Goal: Transaction & Acquisition: Purchase product/service

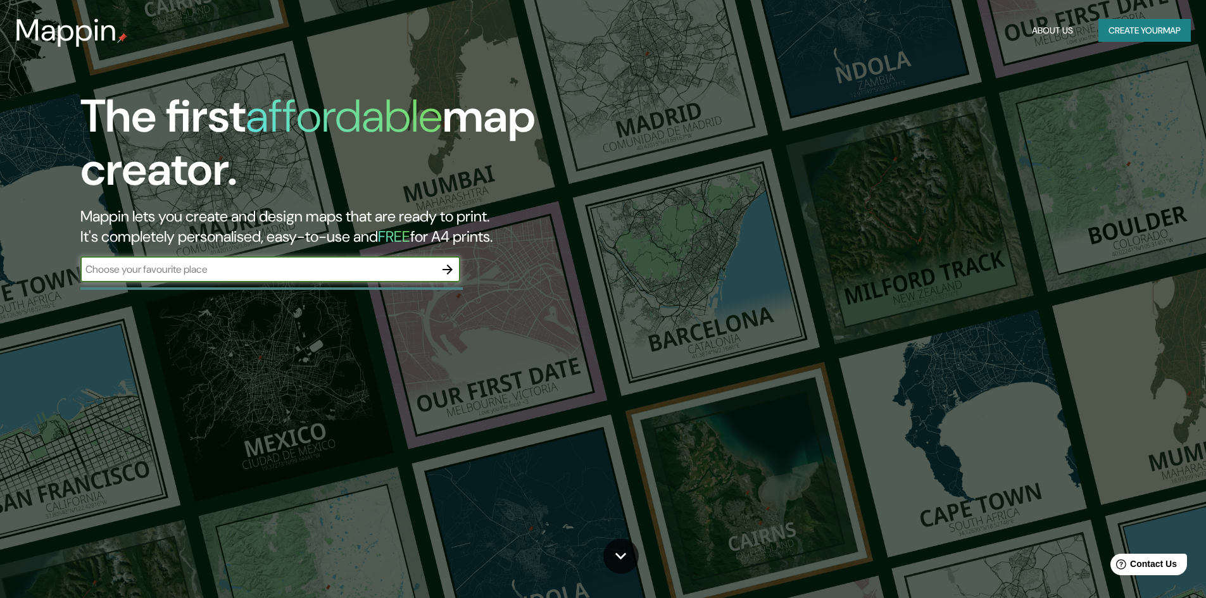
click at [1140, 29] on button "Create your map" at bounding box center [1144, 30] width 92 height 23
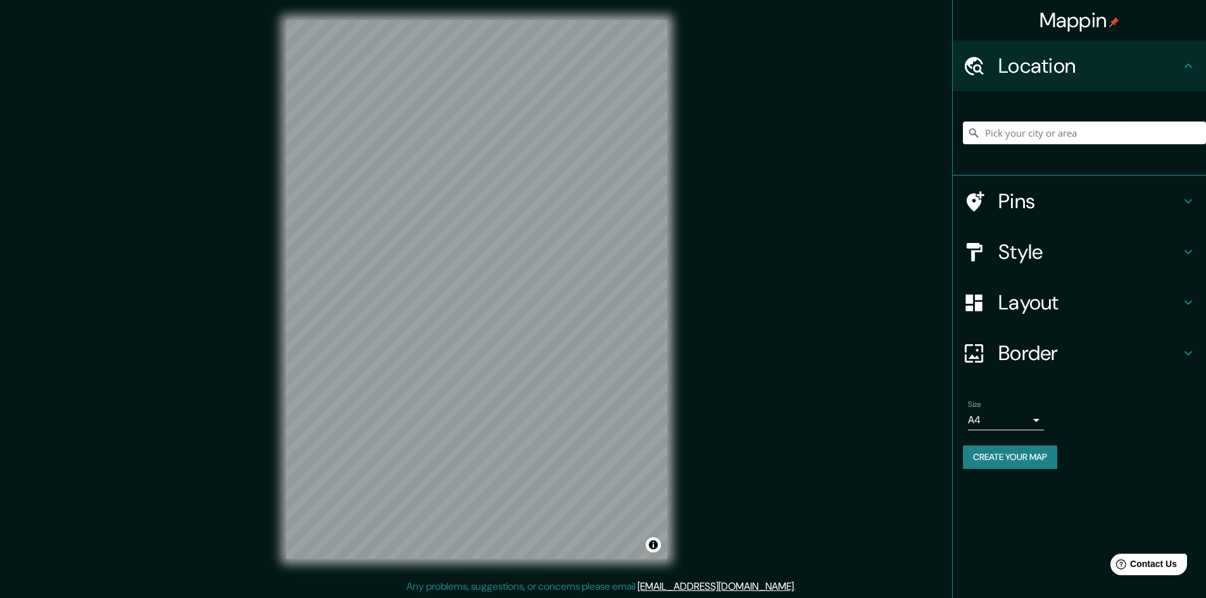
click at [1052, 135] on input "Pick your city or area" at bounding box center [1084, 133] width 243 height 23
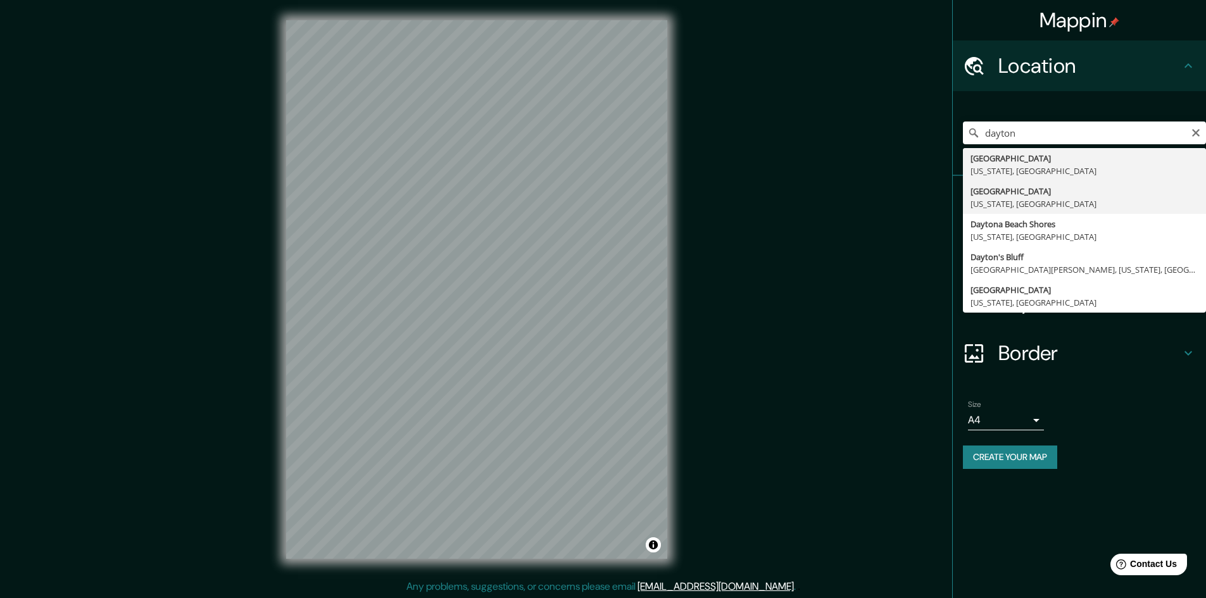
type input "[GEOGRAPHIC_DATA], [US_STATE], [GEOGRAPHIC_DATA]"
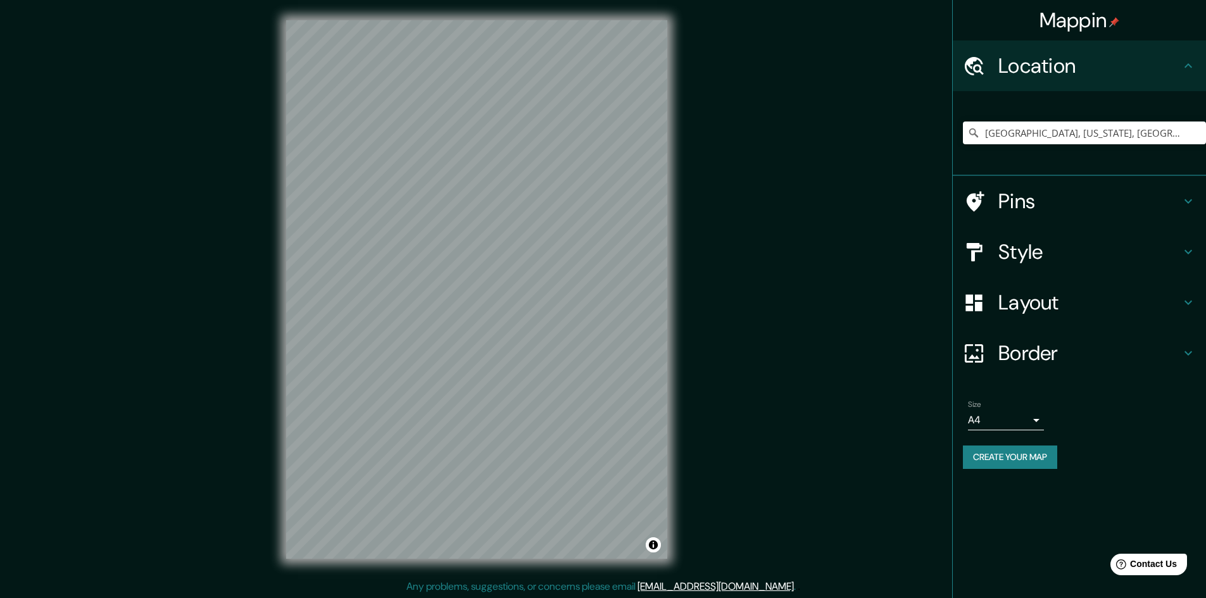
click at [1064, 197] on h4 "Pins" at bounding box center [1089, 201] width 182 height 25
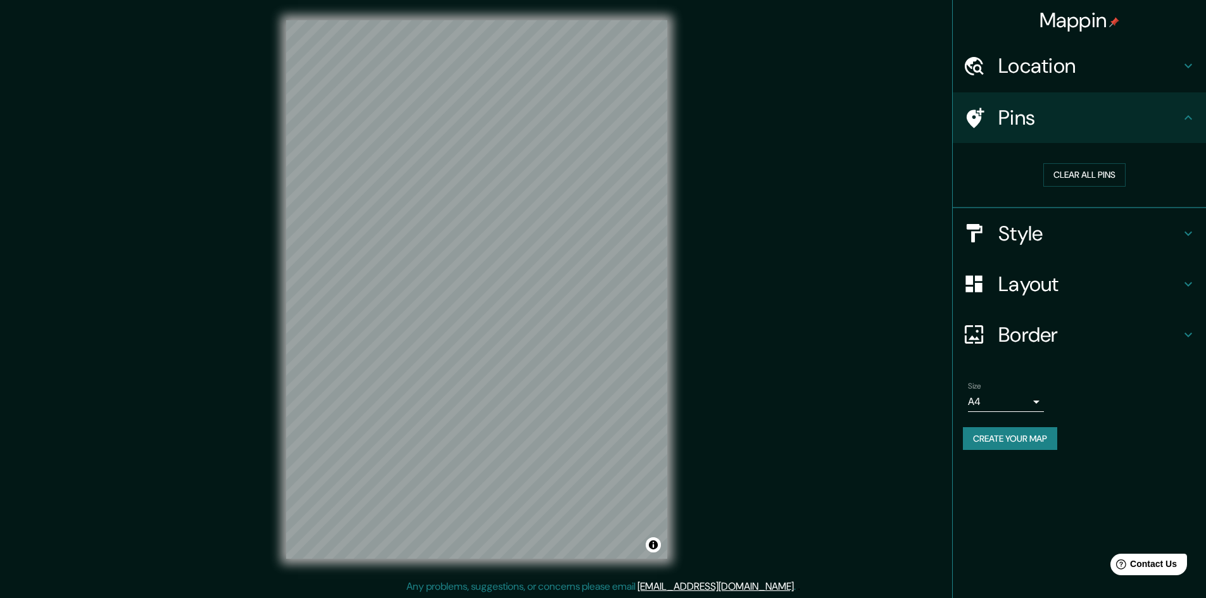
click at [965, 118] on icon at bounding box center [974, 118] width 22 height 22
drag, startPoint x: 529, startPoint y: 335, endPoint x: 509, endPoint y: 334, distance: 20.3
click at [509, 334] on div at bounding box center [506, 336] width 10 height 10
click at [512, 326] on div at bounding box center [511, 328] width 10 height 10
click at [1027, 184] on div "Clear all pins" at bounding box center [1084, 174] width 223 height 23
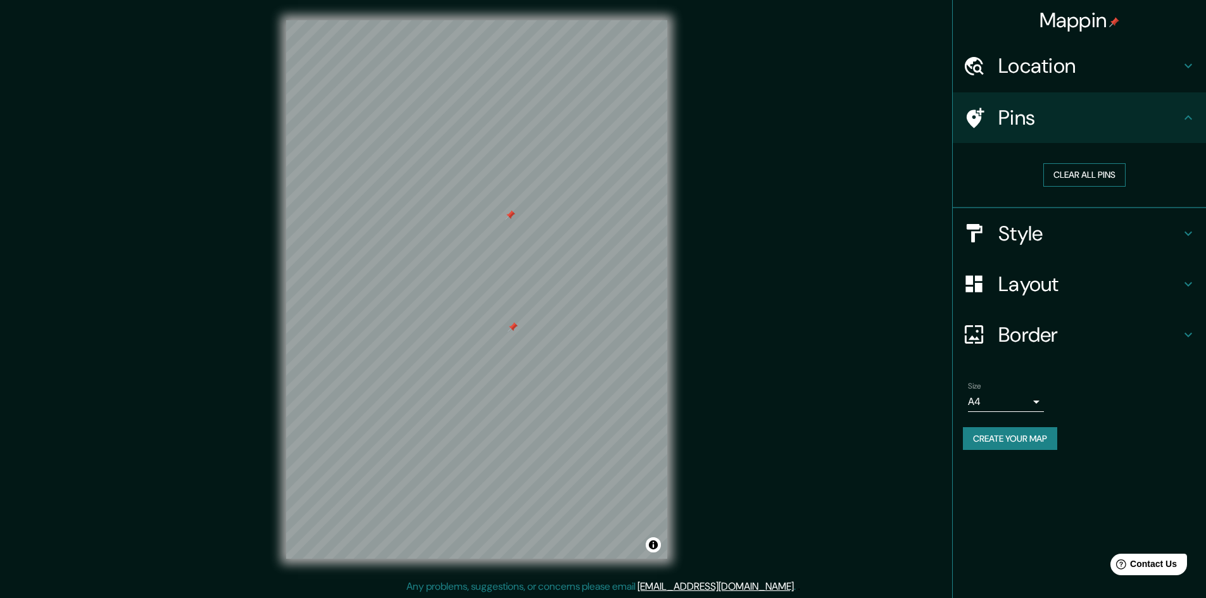
click at [1058, 175] on button "Clear all pins" at bounding box center [1084, 174] width 82 height 23
drag, startPoint x: 442, startPoint y: 315, endPoint x: 494, endPoint y: 328, distance: 54.2
click at [494, 328] on div at bounding box center [490, 328] width 10 height 10
click at [474, 340] on div at bounding box center [476, 337] width 10 height 10
click at [254, 335] on div "Mappin Location [GEOGRAPHIC_DATA], [US_STATE], [GEOGRAPHIC_DATA] Pins Clear all…" at bounding box center [603, 299] width 1206 height 599
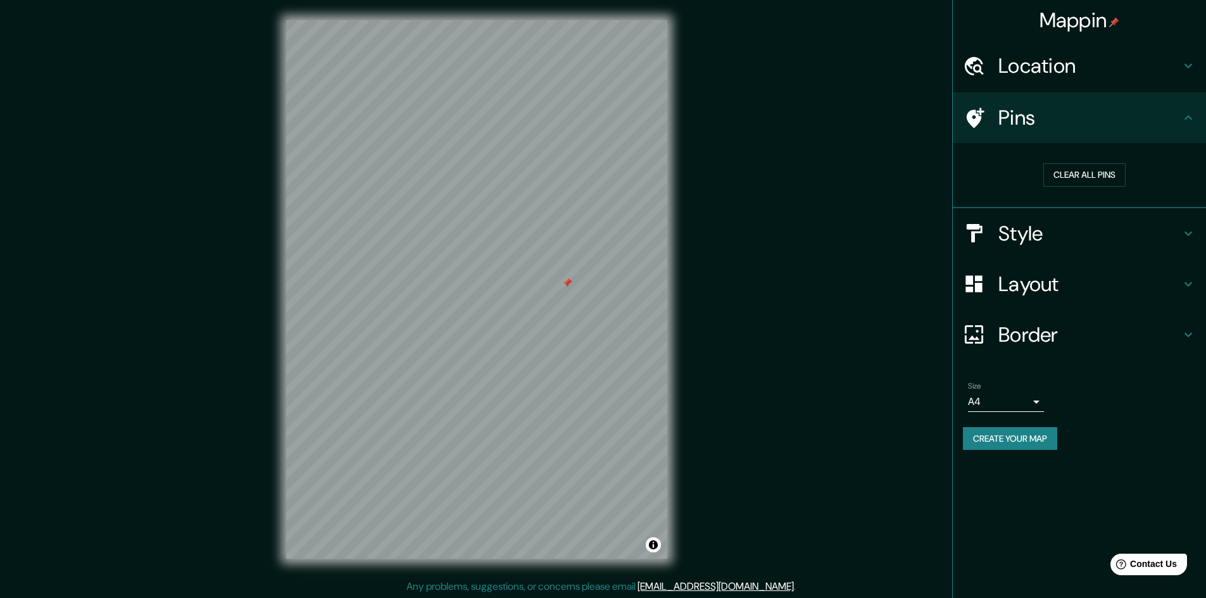
click at [1047, 232] on h4 "Style" at bounding box center [1089, 233] width 182 height 25
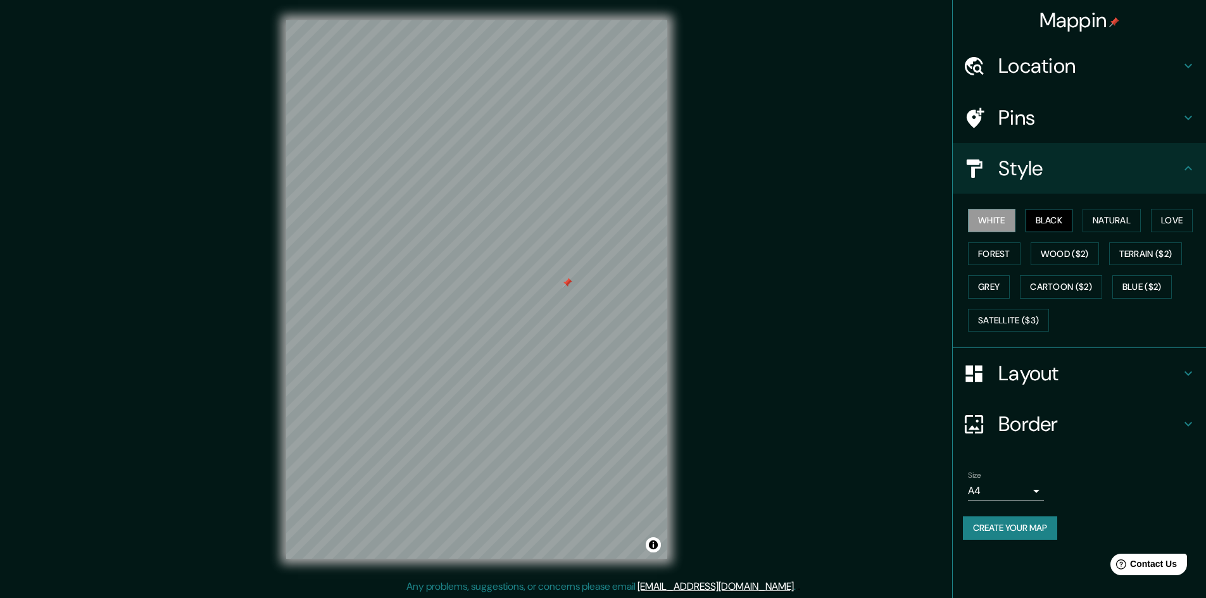
click at [1061, 221] on button "Black" at bounding box center [1048, 220] width 47 height 23
click at [1069, 256] on button "Wood ($2)" at bounding box center [1064, 253] width 68 height 23
click at [1000, 253] on button "Forest" at bounding box center [994, 253] width 53 height 23
click at [987, 217] on button "White" at bounding box center [991, 220] width 47 height 23
click at [1019, 322] on button "Satellite ($3)" at bounding box center [1008, 320] width 81 height 23
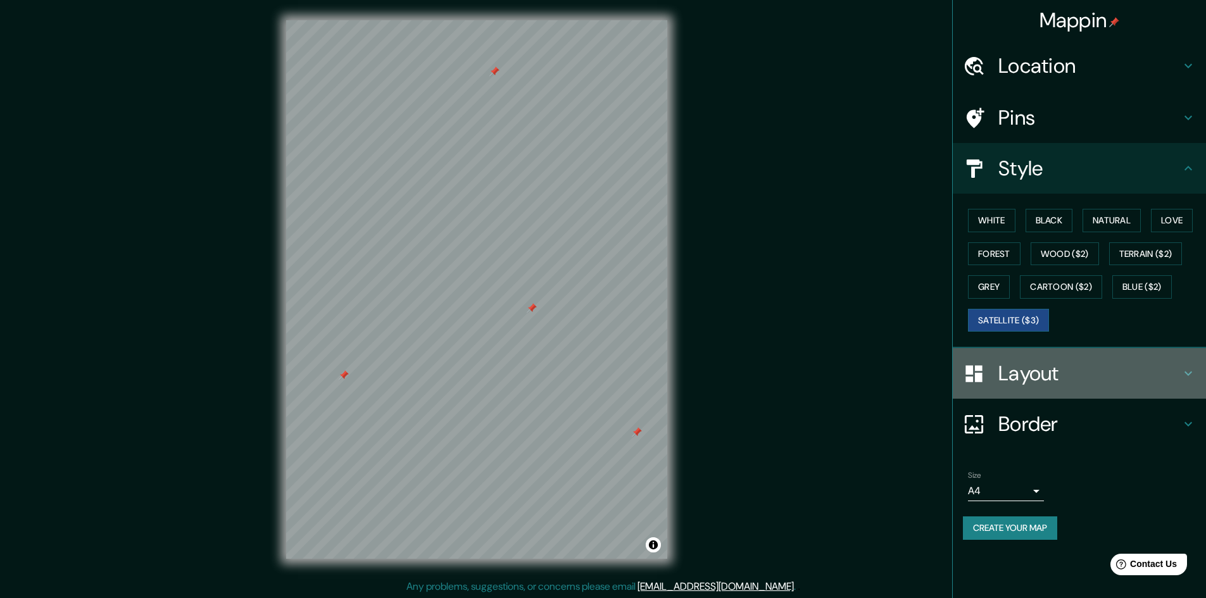
click at [1033, 367] on h4 "Layout" at bounding box center [1089, 373] width 182 height 25
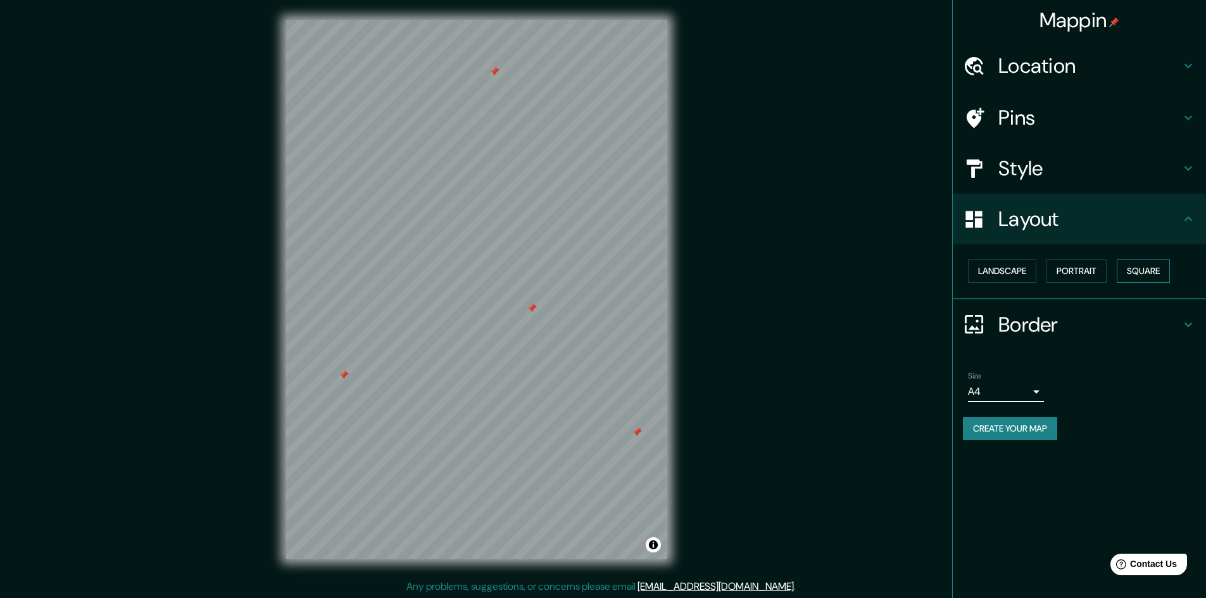
click at [1153, 272] on button "Square" at bounding box center [1142, 270] width 53 height 23
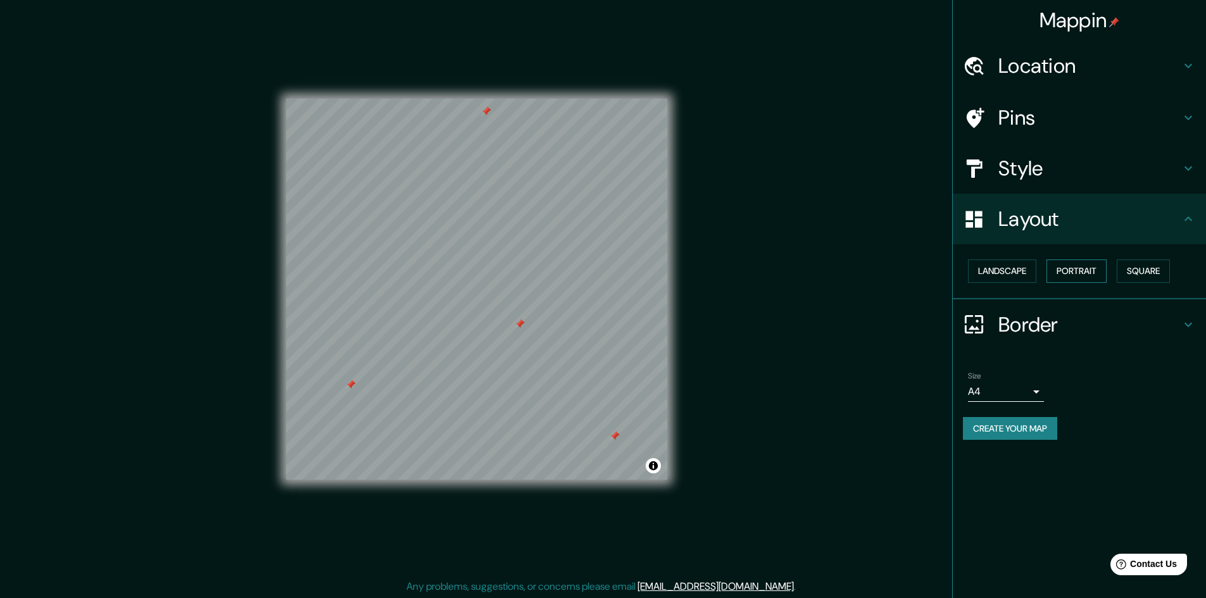
click at [1073, 269] on button "Portrait" at bounding box center [1076, 270] width 60 height 23
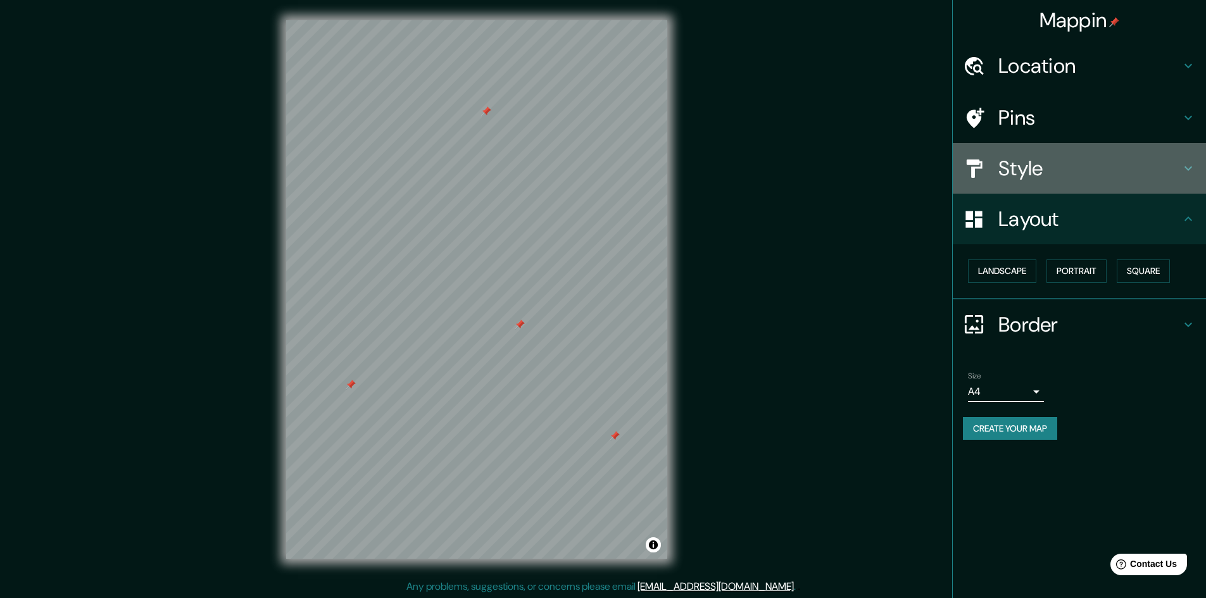
click at [1034, 164] on h4 "Style" at bounding box center [1089, 168] width 182 height 25
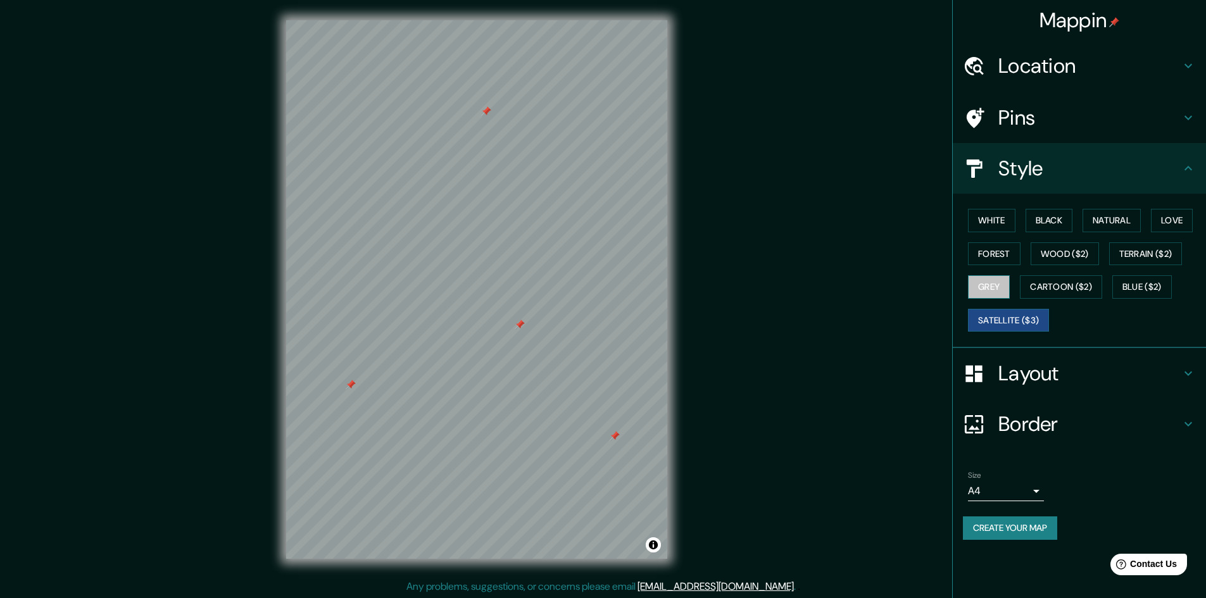
click at [996, 290] on button "Grey" at bounding box center [989, 286] width 42 height 23
click at [1005, 218] on button "White" at bounding box center [991, 220] width 47 height 23
click at [1046, 422] on h4 "Border" at bounding box center [1089, 423] width 182 height 25
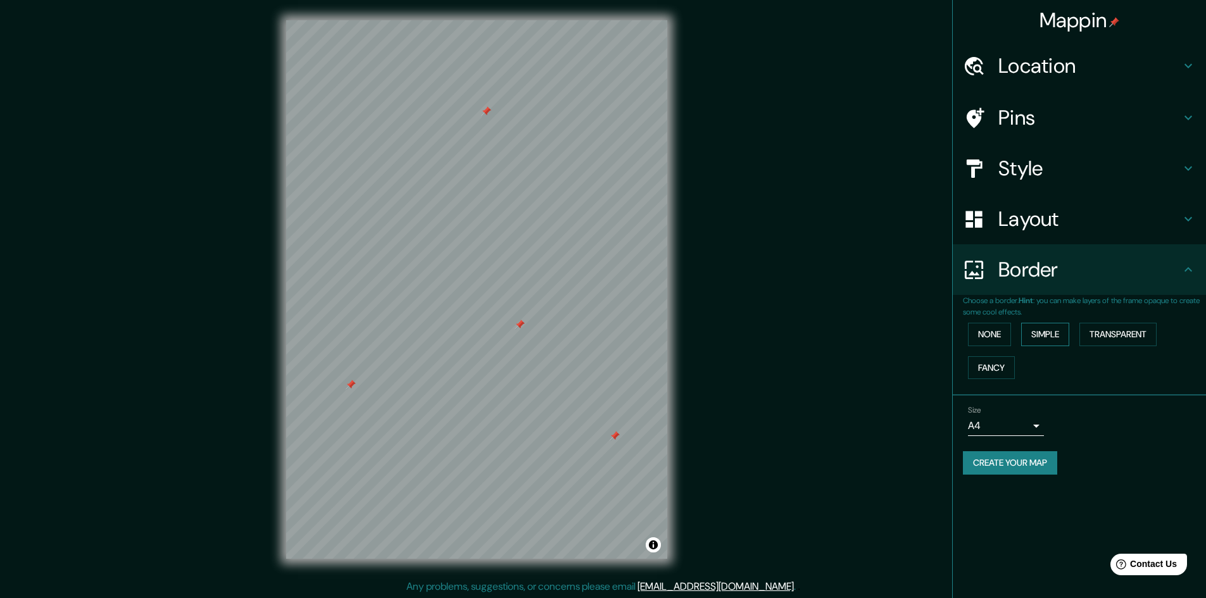
click at [1049, 328] on button "Simple" at bounding box center [1045, 334] width 48 height 23
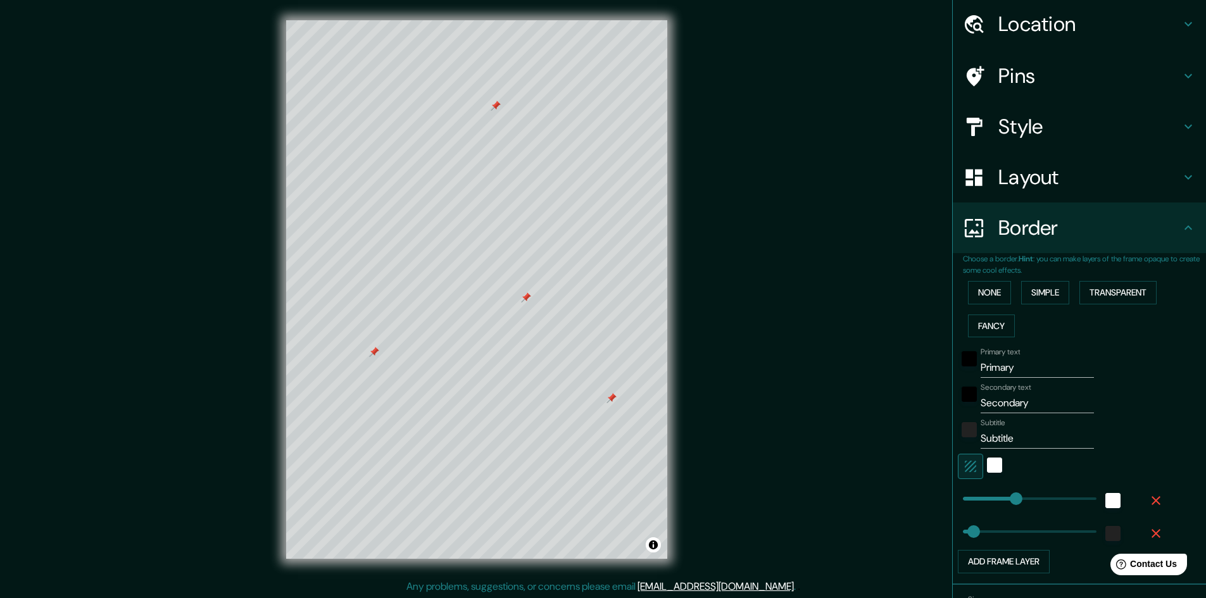
scroll to position [122, 0]
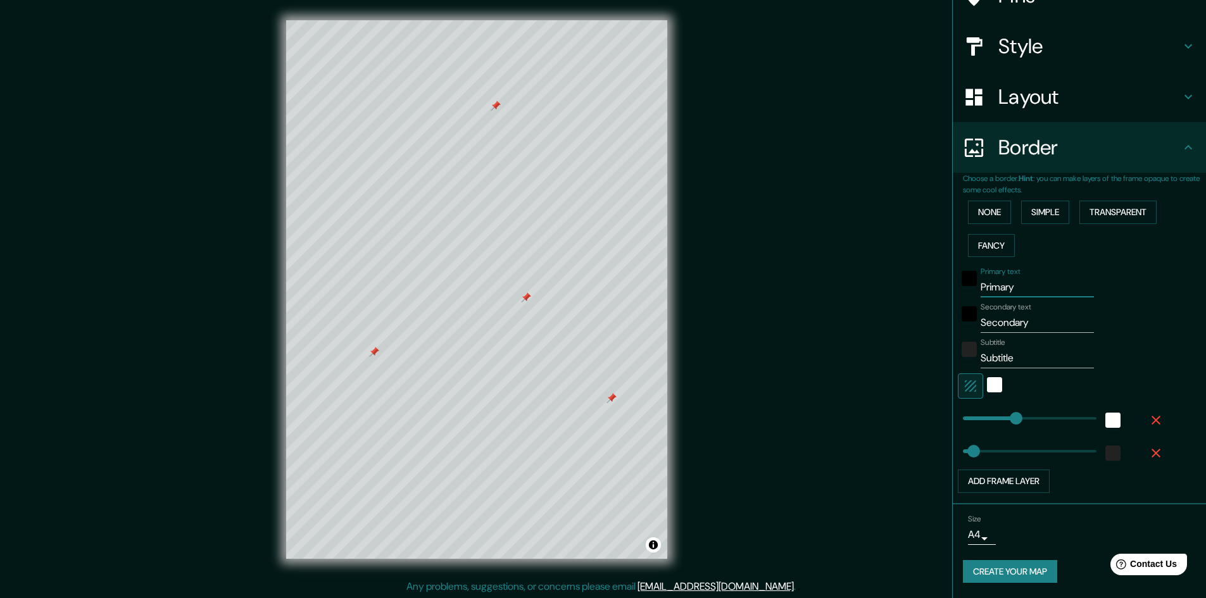
drag, startPoint x: 1014, startPoint y: 285, endPoint x: 939, endPoint y: 289, distance: 74.7
click at [939, 289] on div "Mappin Location [GEOGRAPHIC_DATA], [US_STATE], [GEOGRAPHIC_DATA] Pins Style Lay…" at bounding box center [603, 299] width 1206 height 599
type input "D"
type input "241"
type input "48"
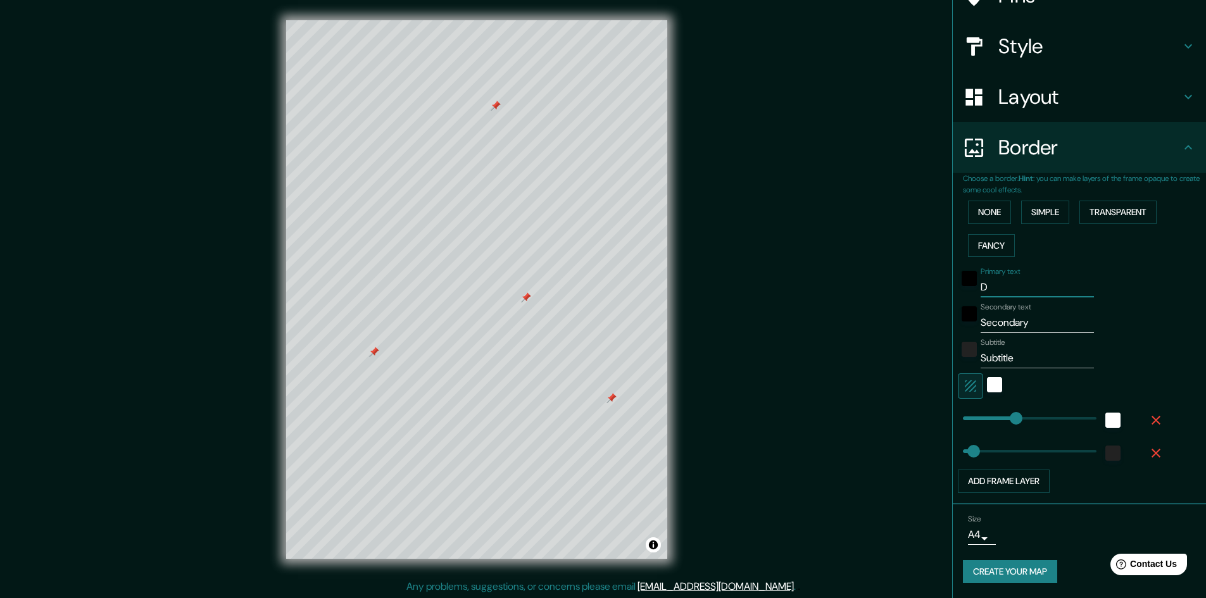
type input "Da"
type input "241"
type input "48"
type input "Day"
type input "241"
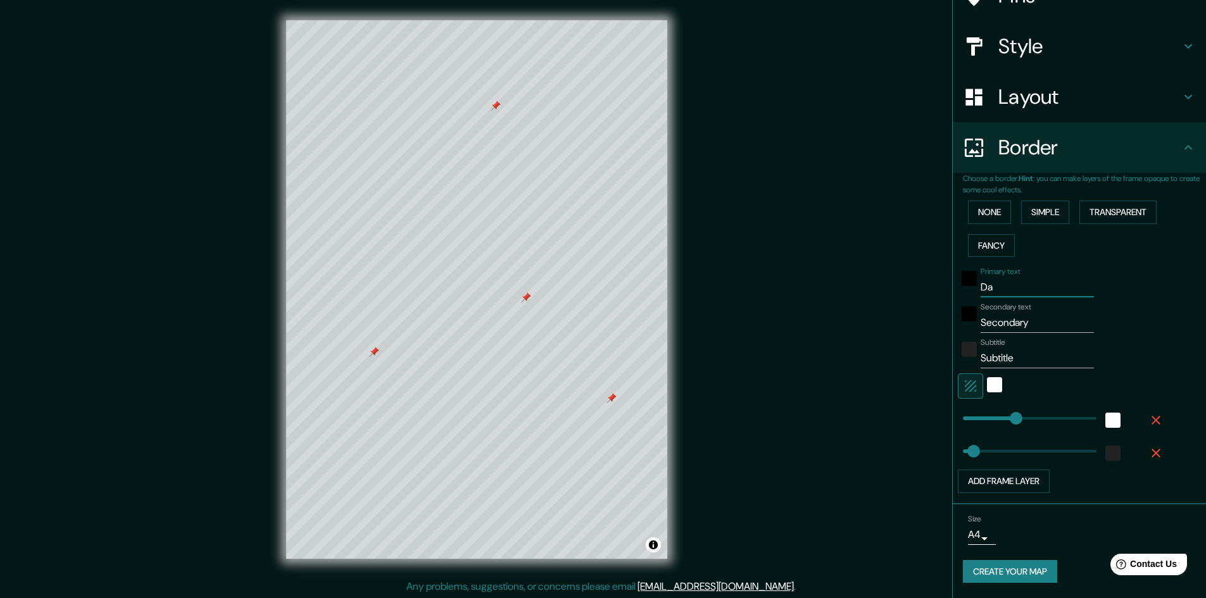
type input "48"
type input "Dayt"
type input "241"
type input "48"
type input "Dayto"
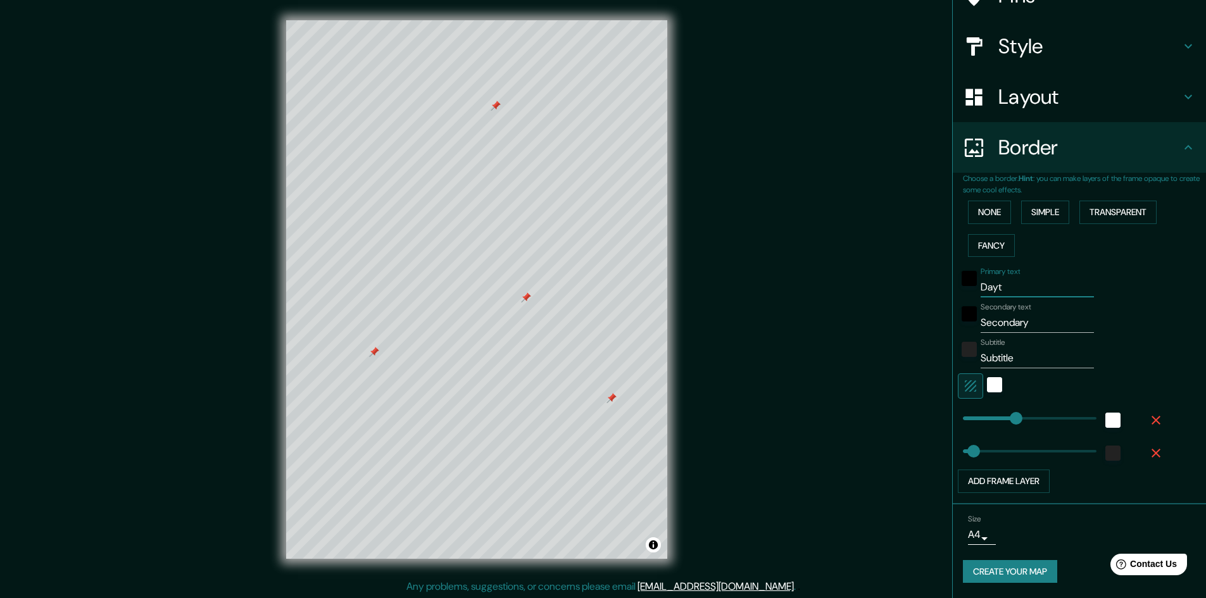
type input "241"
type input "48"
type input "[GEOGRAPHIC_DATA]"
type input "241"
type input "48"
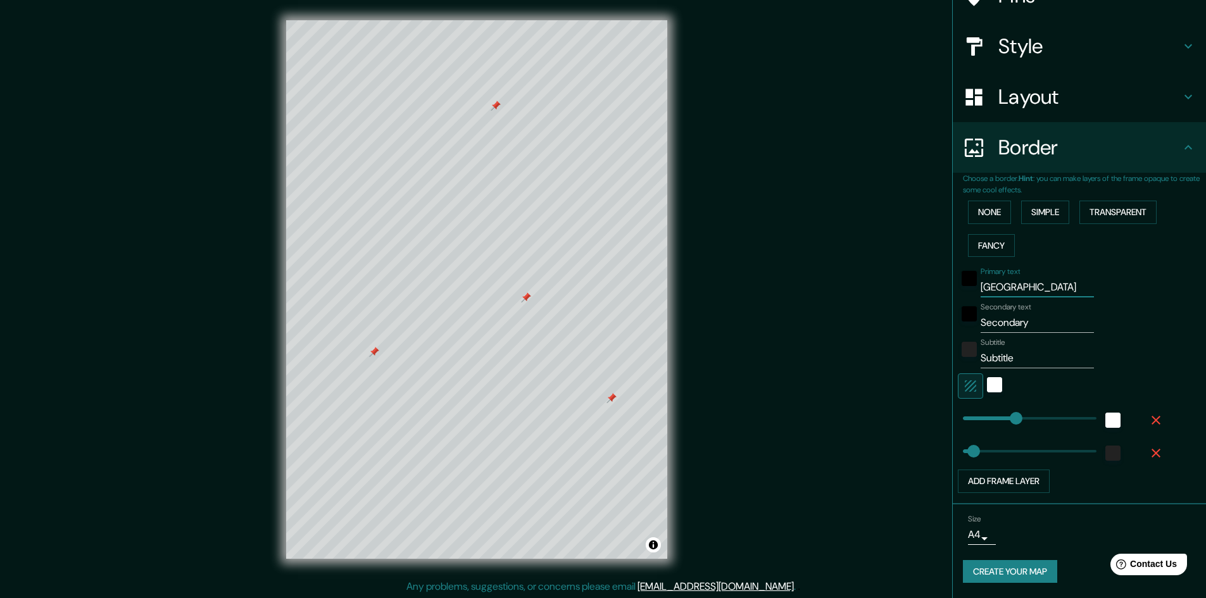
type input "[GEOGRAPHIC_DATA]"
type input "241"
type input "48"
type input "[GEOGRAPHIC_DATA]"
type input "241"
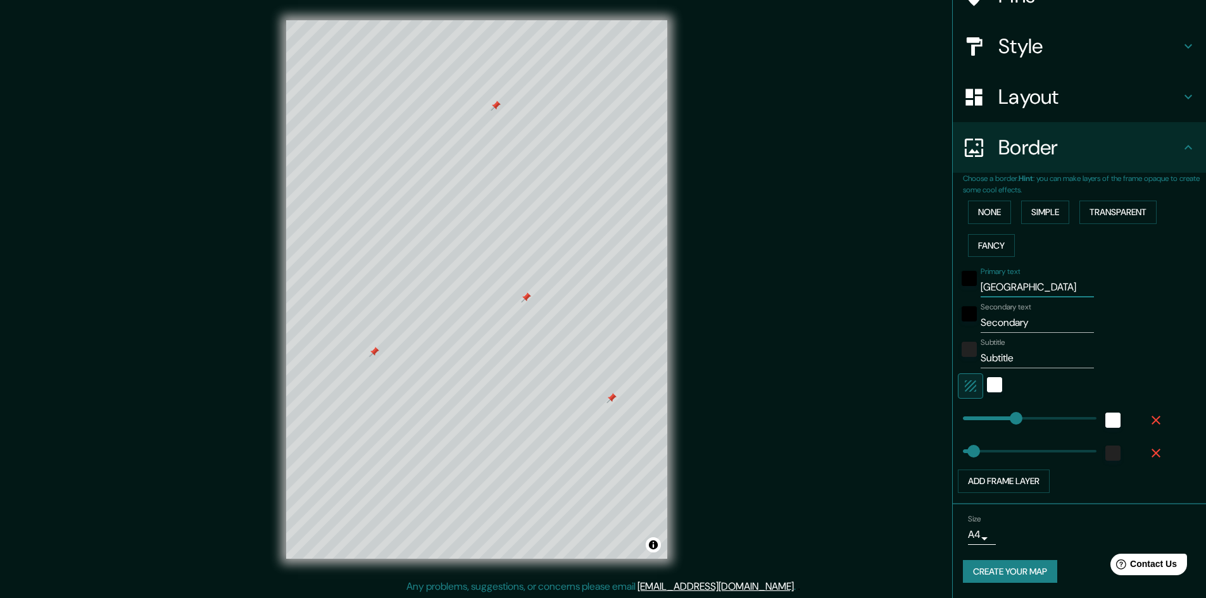
type input "48"
type input "[GEOGRAPHIC_DATA],"
type input "241"
type input "48"
type input "Dayton, O"
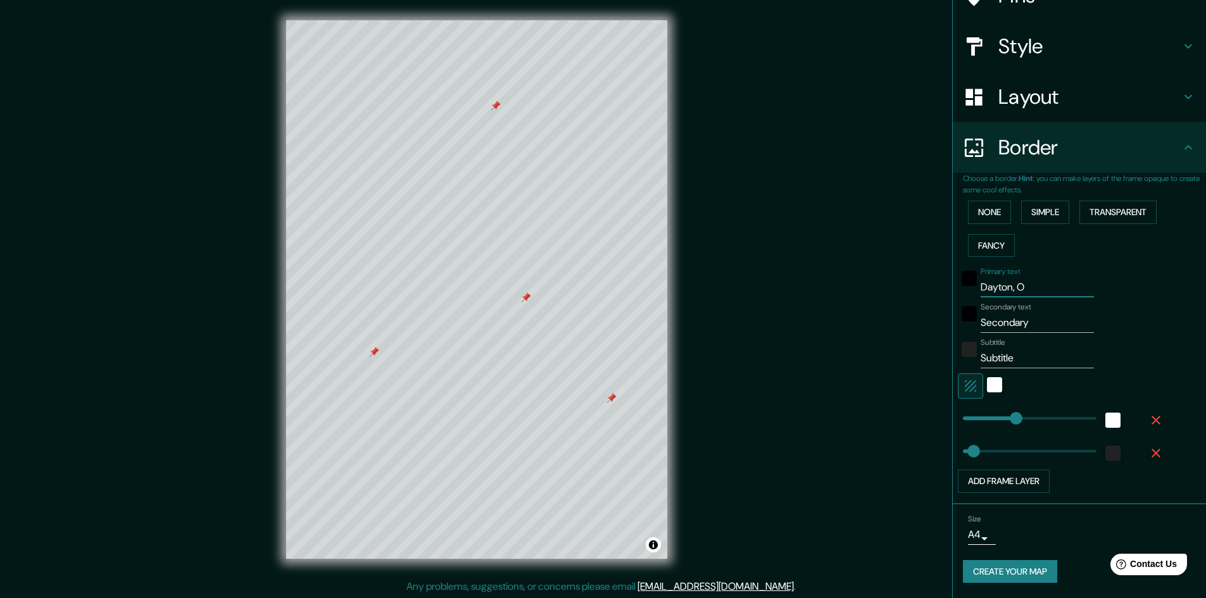
type input "241"
type input "48"
type input "[GEOGRAPHIC_DATA], [GEOGRAPHIC_DATA]"
type input "241"
type input "48"
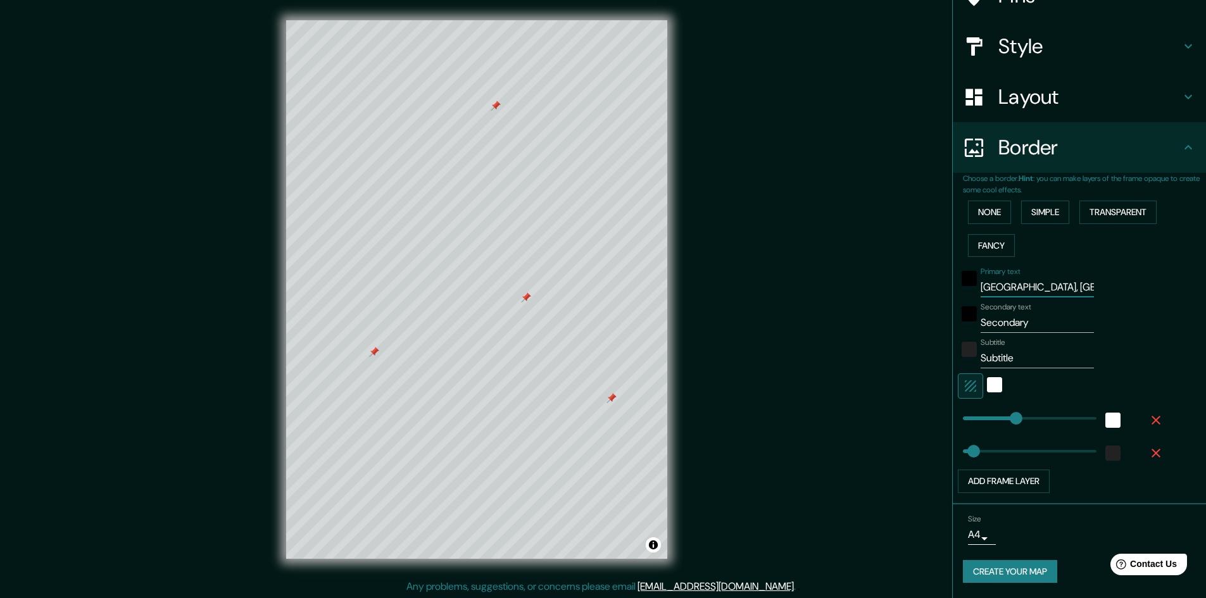
type input "[GEOGRAPHIC_DATA], [GEOGRAPHIC_DATA]"
click at [961, 275] on div "black" at bounding box center [968, 278] width 15 height 15
click at [975, 537] on body "Mappin Location [GEOGRAPHIC_DATA], [US_STATE], [GEOGRAPHIC_DATA] Pins Style Lay…" at bounding box center [603, 298] width 1206 height 598
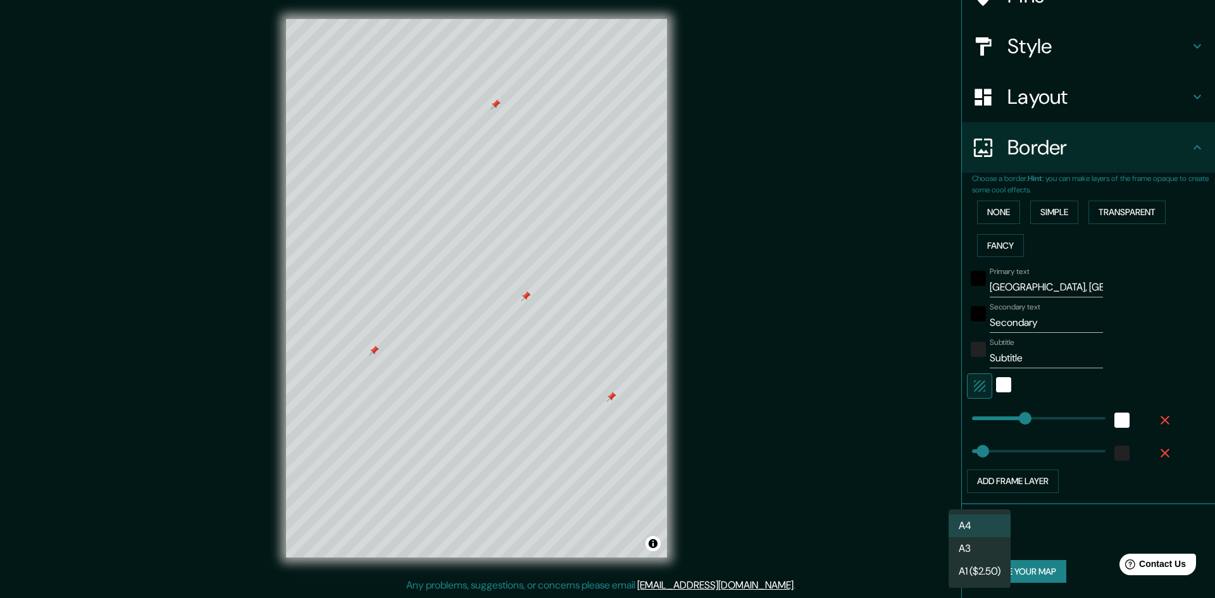
click at [1098, 517] on div at bounding box center [607, 299] width 1215 height 598
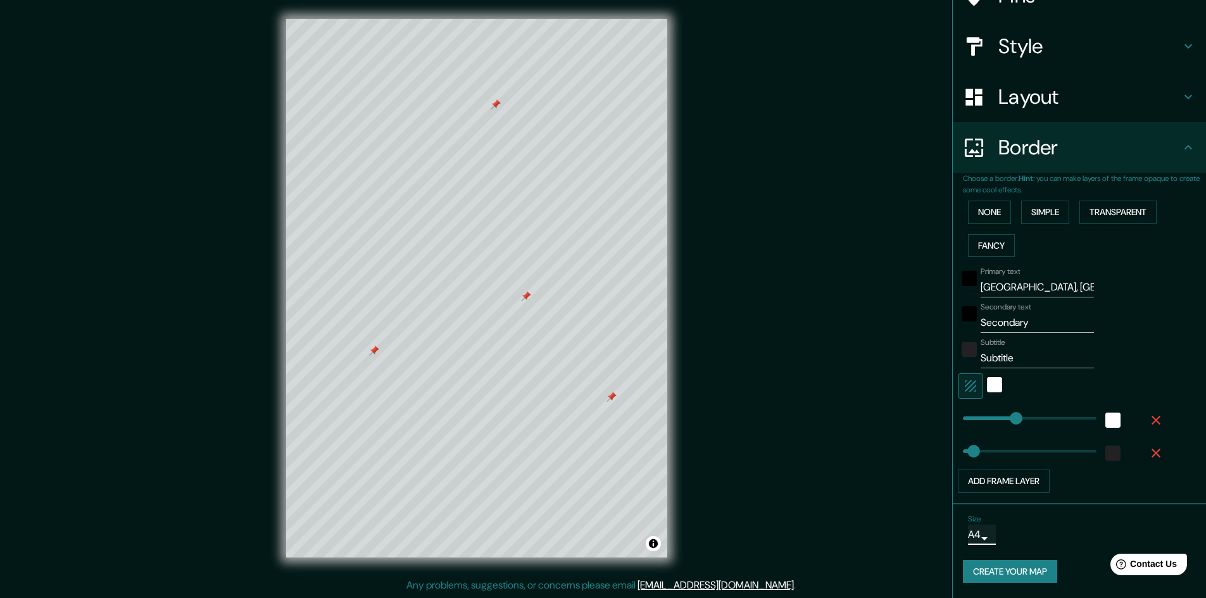
type input "241"
drag, startPoint x: 1023, startPoint y: 324, endPoint x: 963, endPoint y: 322, distance: 60.2
click at [963, 322] on div "Secondary text Secondary" at bounding box center [1062, 318] width 208 height 30
type input "W"
type input "241"
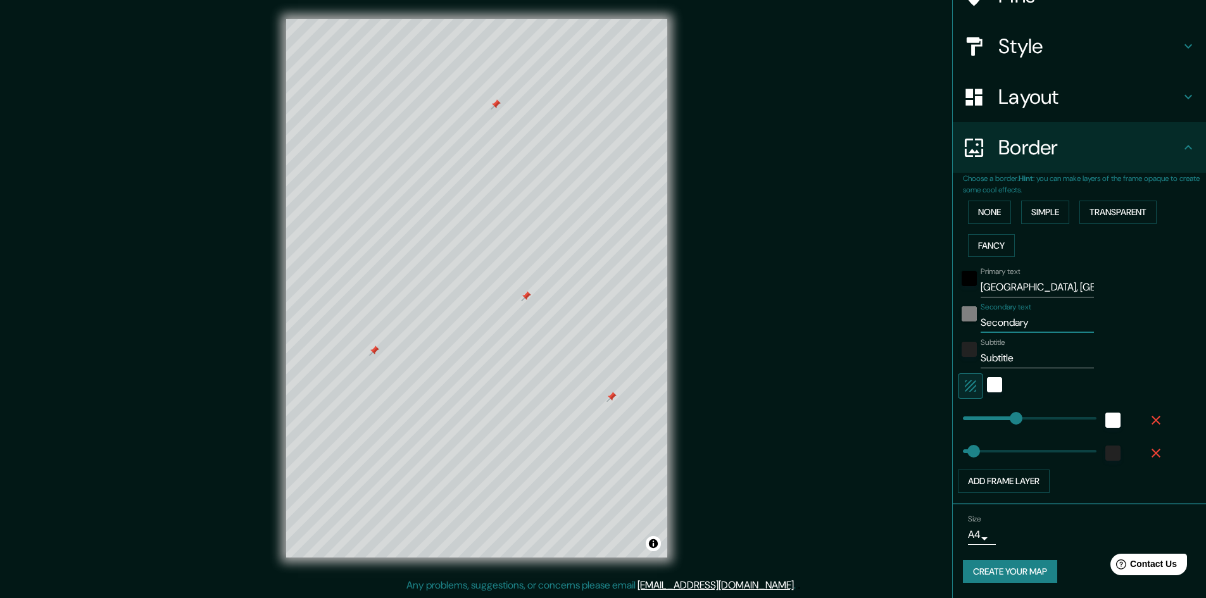
type input "48"
type input "Wr"
type input "241"
type input "48"
type input "Wri"
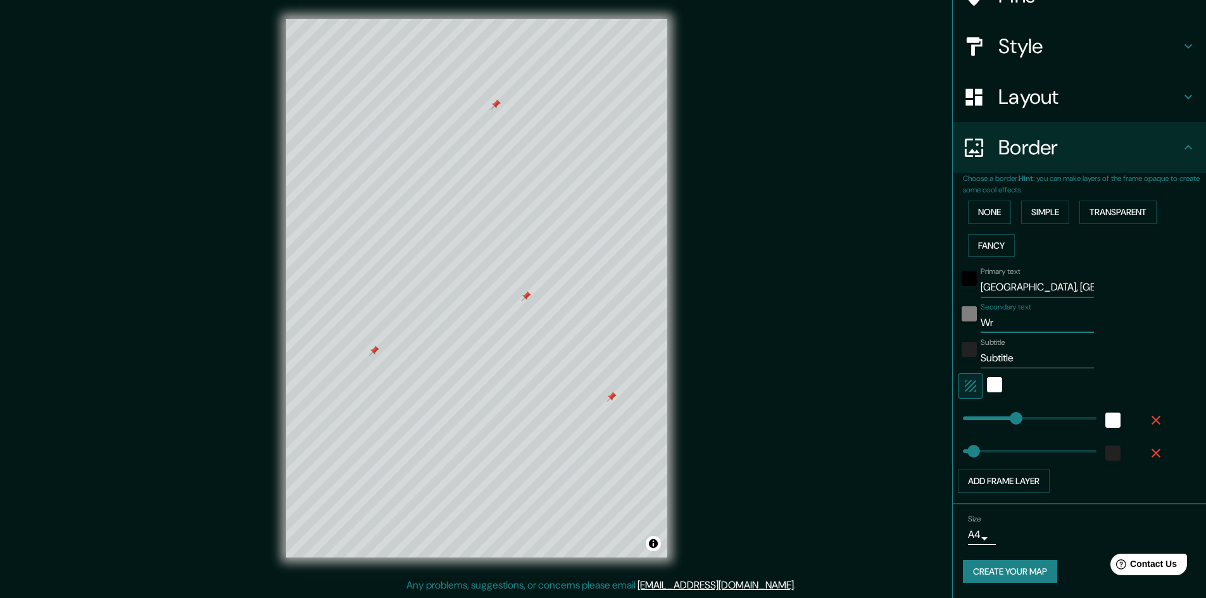
type input "241"
type input "48"
type input "Wrig"
type input "241"
type input "48"
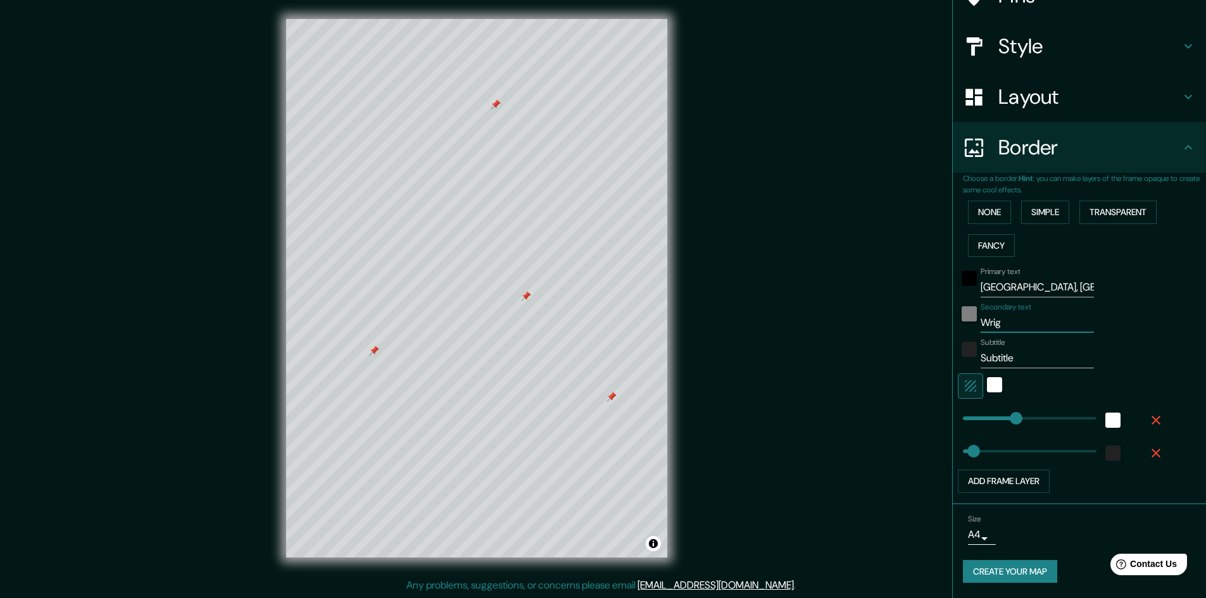
type input "Wrigh"
type input "241"
type input "48"
type input "[PERSON_NAME]"
type input "241"
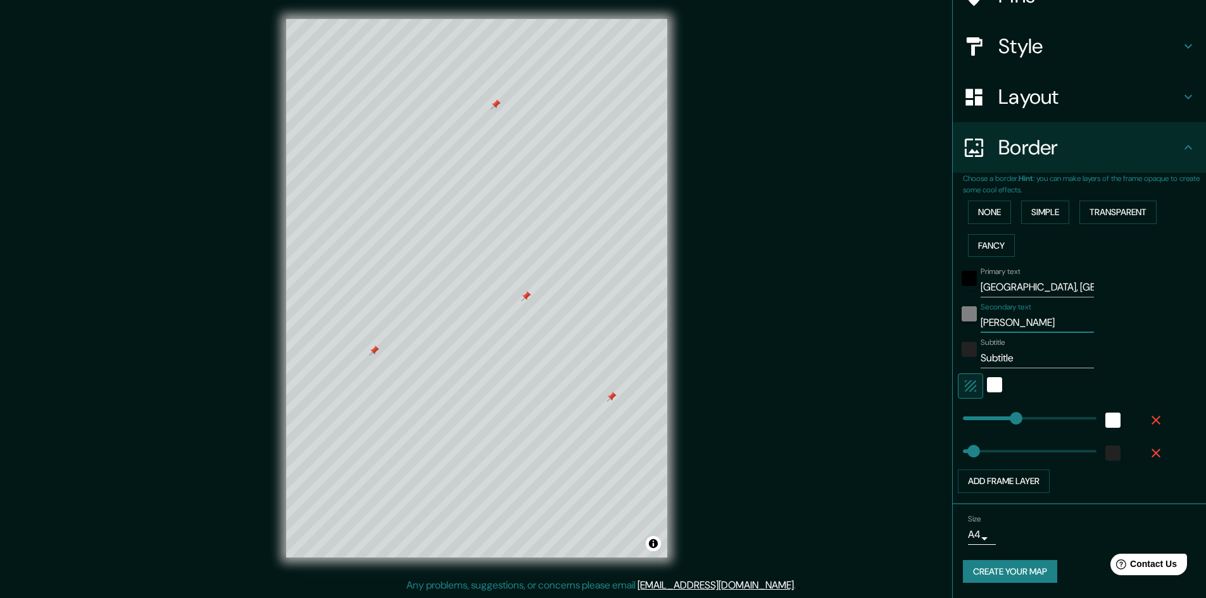
type input "48"
type input "[PERSON_NAME]"
type input "241"
type input "48"
type input "[PERSON_NAME] P"
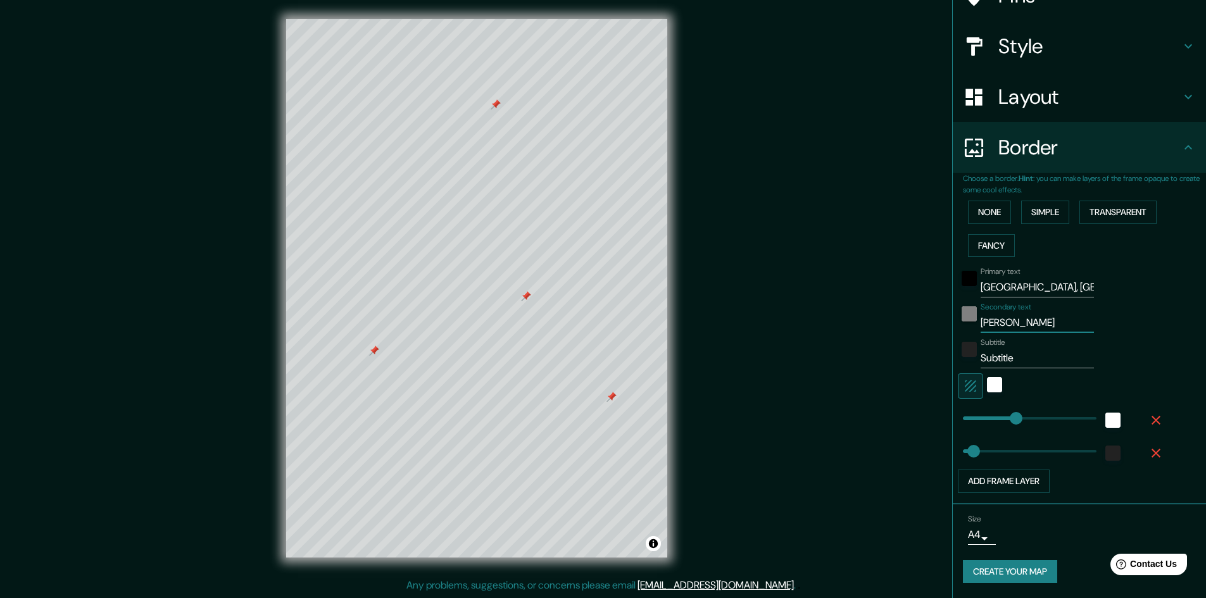
type input "241"
type input "48"
type input "[PERSON_NAME]"
type input "241"
type input "48"
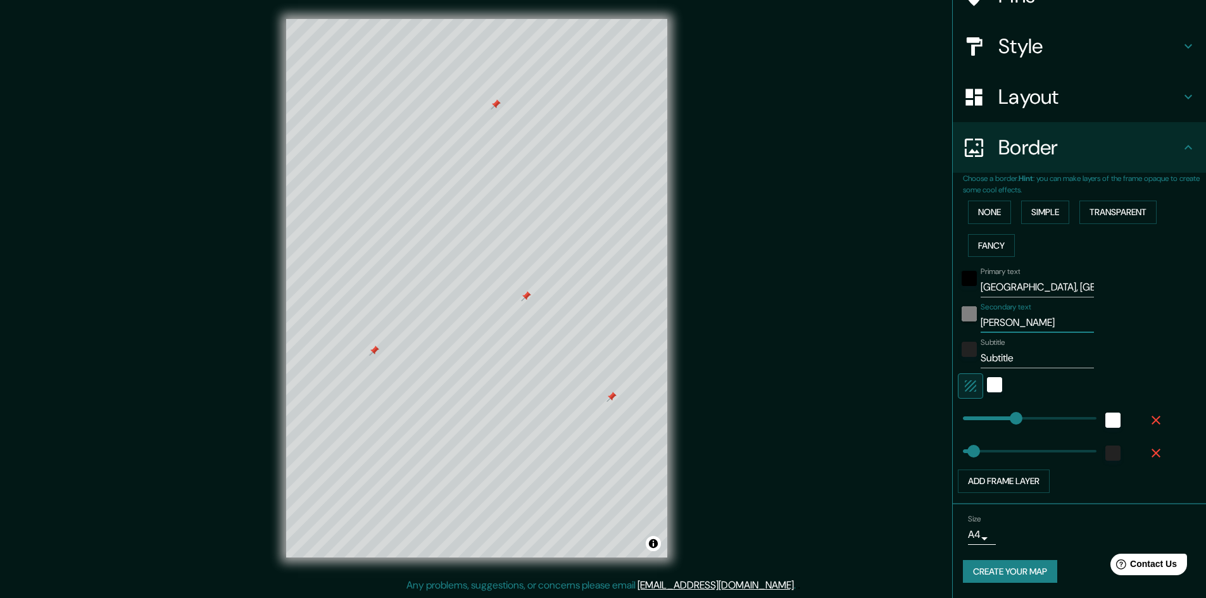
type input "[PERSON_NAME]"
type input "241"
type input "48"
type input "Wrigh"
type input "241"
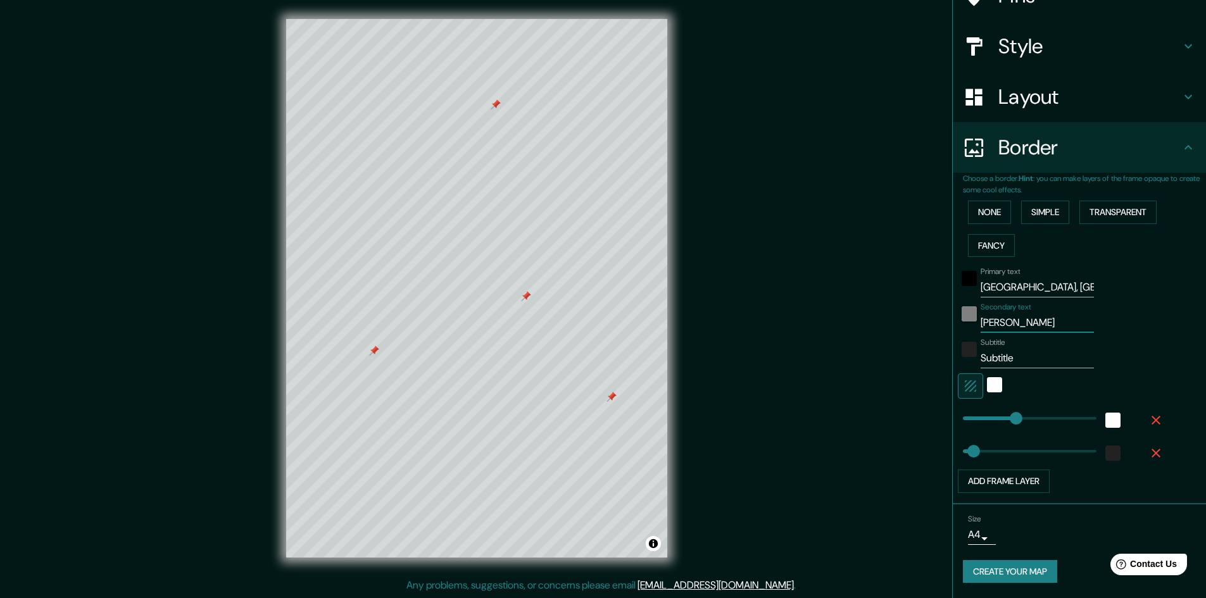
type input "48"
type input "Wrig"
type input "241"
type input "48"
type input "Wri"
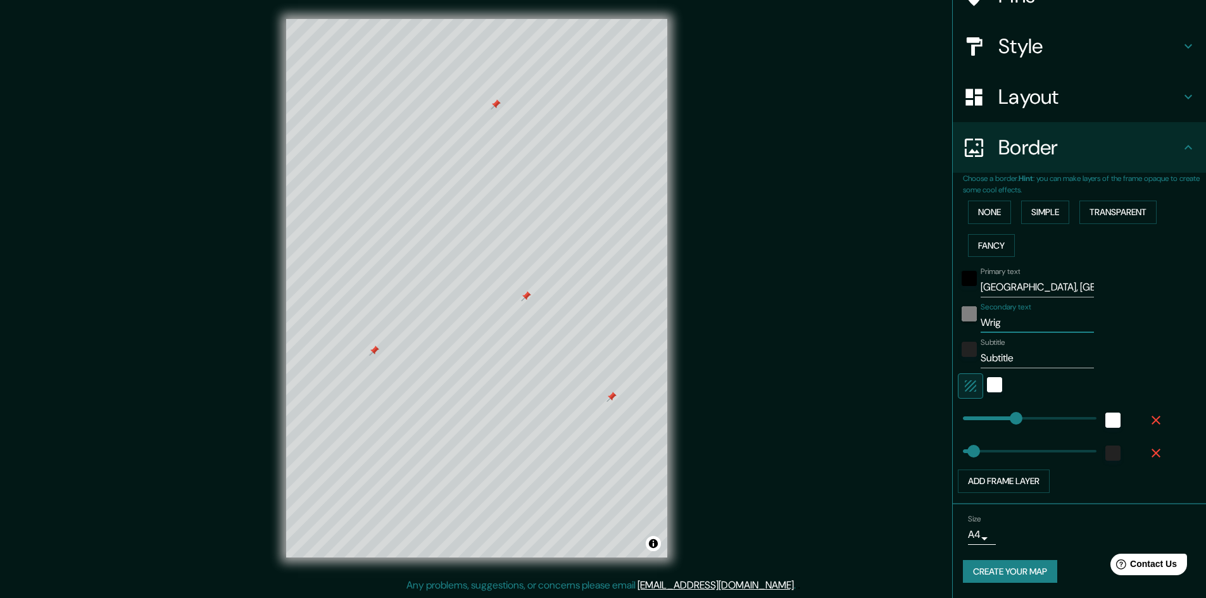
type input "241"
type input "48"
type input "Wr"
type input "241"
type input "48"
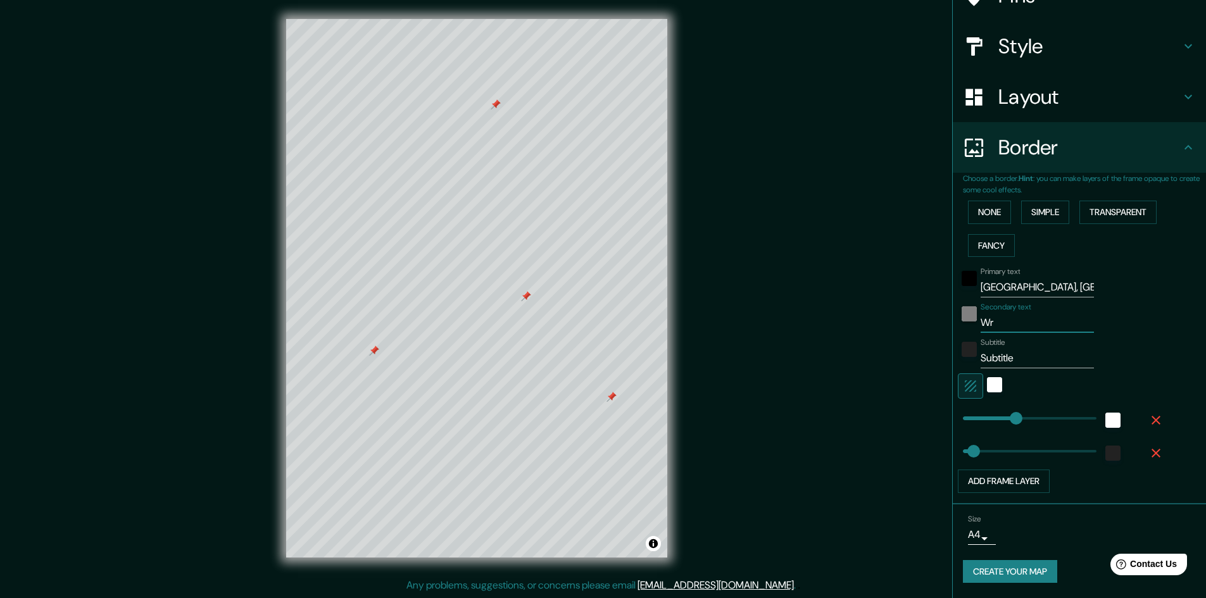
type input "W"
type input "241"
type input "48"
type input "WP"
type input "241"
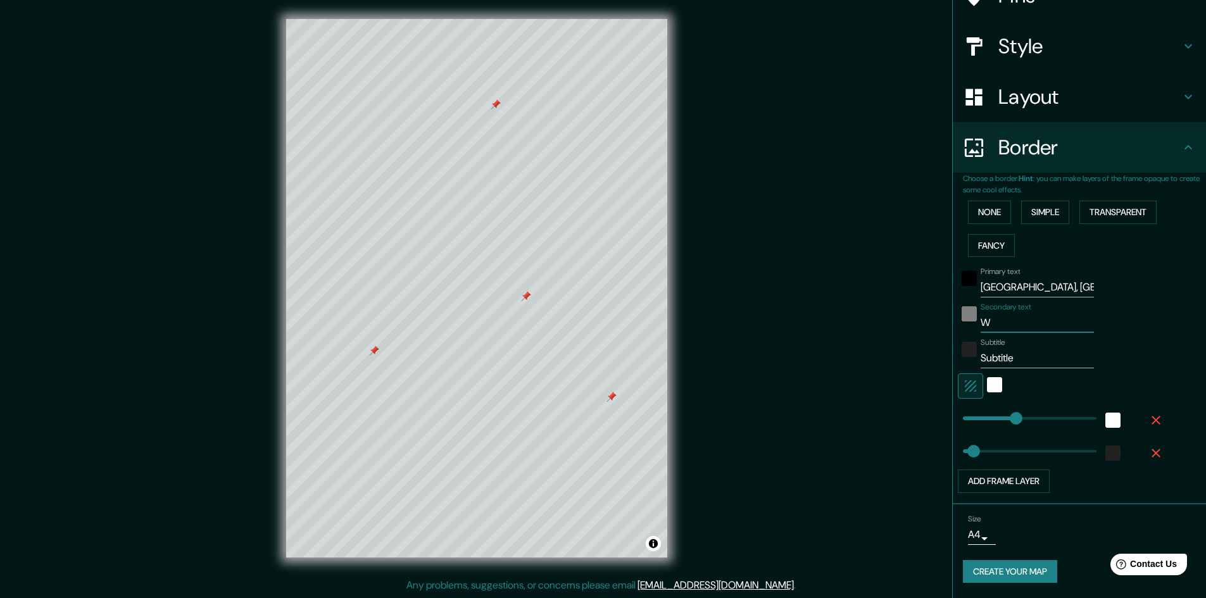
type input "48"
type input "WPA"
type input "241"
type input "48"
type input "WPAF"
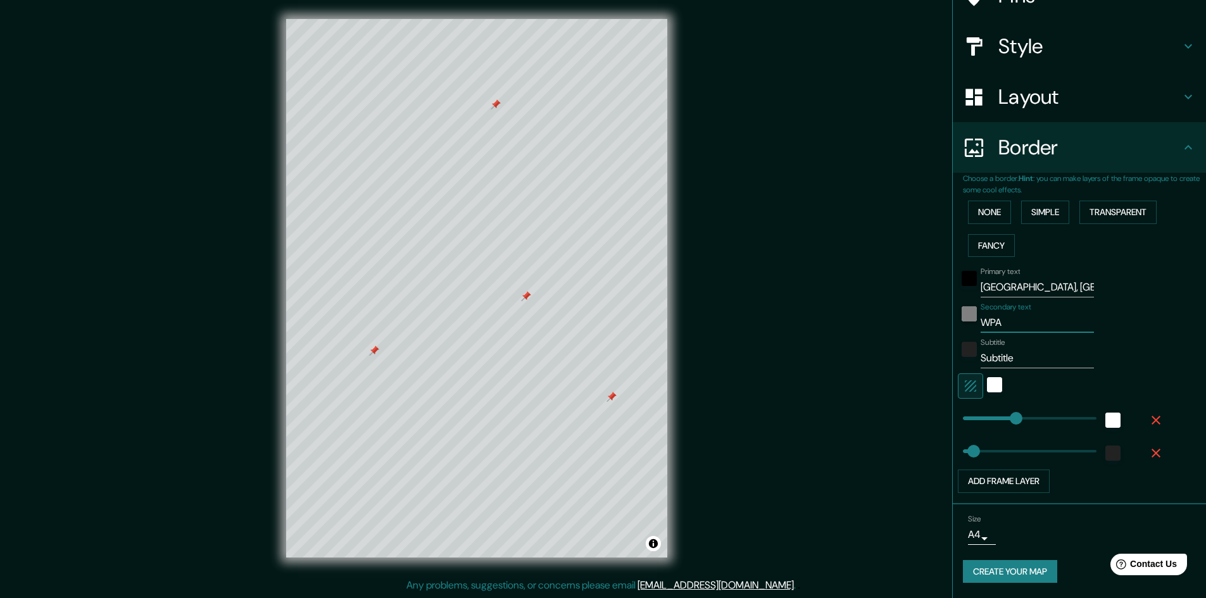
type input "241"
type input "48"
type input "WPAFB"
type input "241"
type input "48"
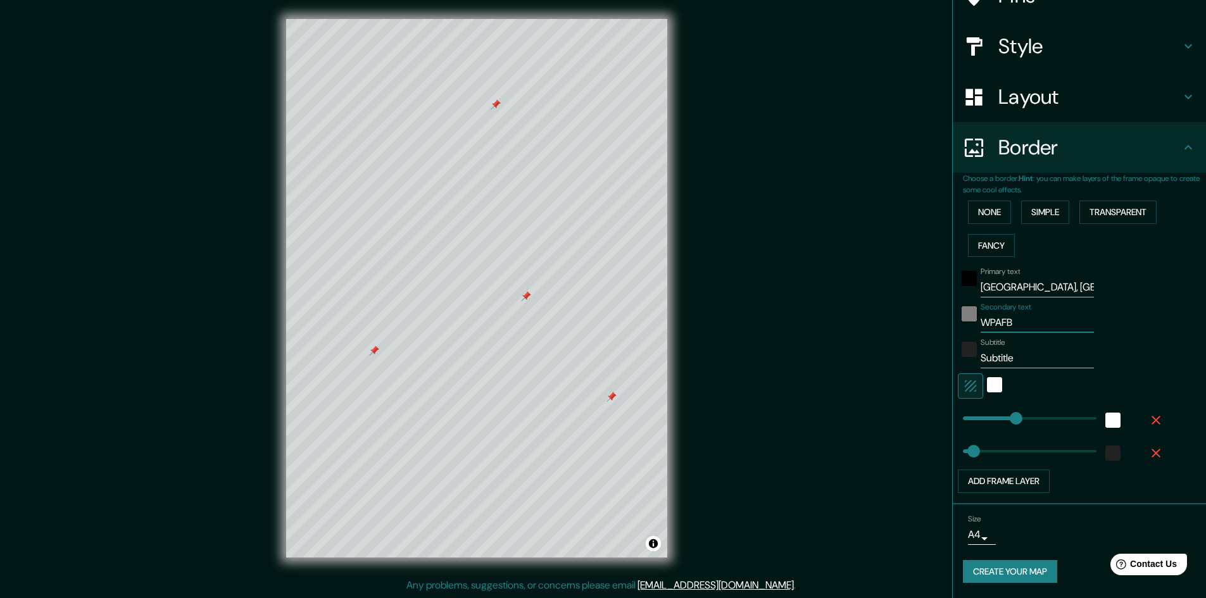
type input "WPAF"
type input "241"
type input "48"
type input "WP"
type input "241"
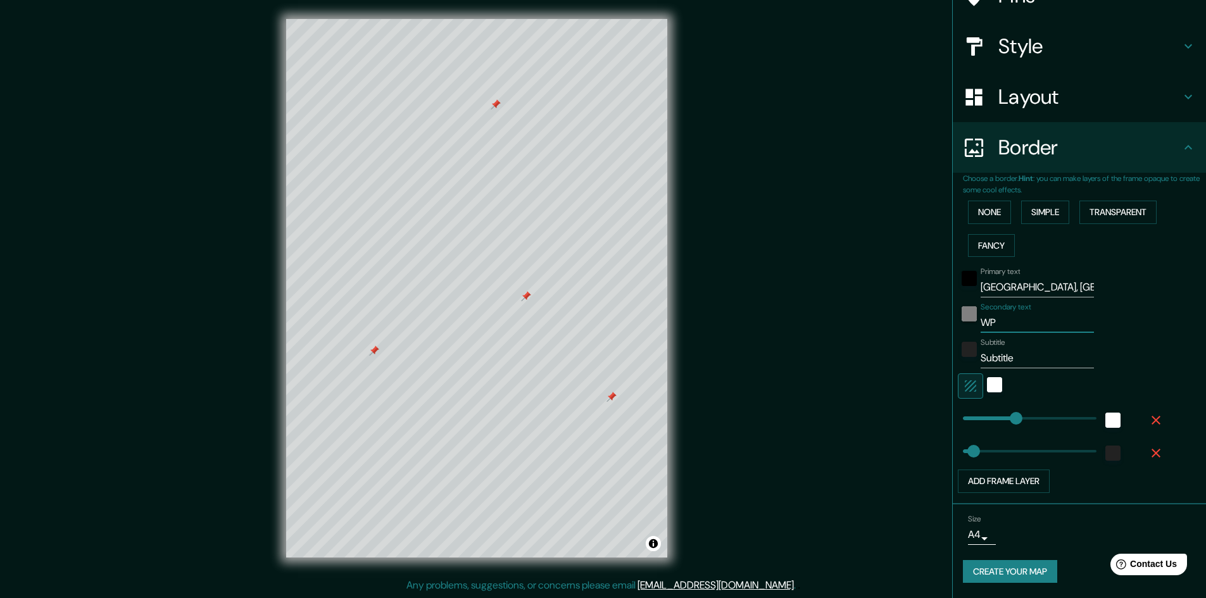
type input "48"
type input "W"
type input "241"
type input "48"
type input "Wr"
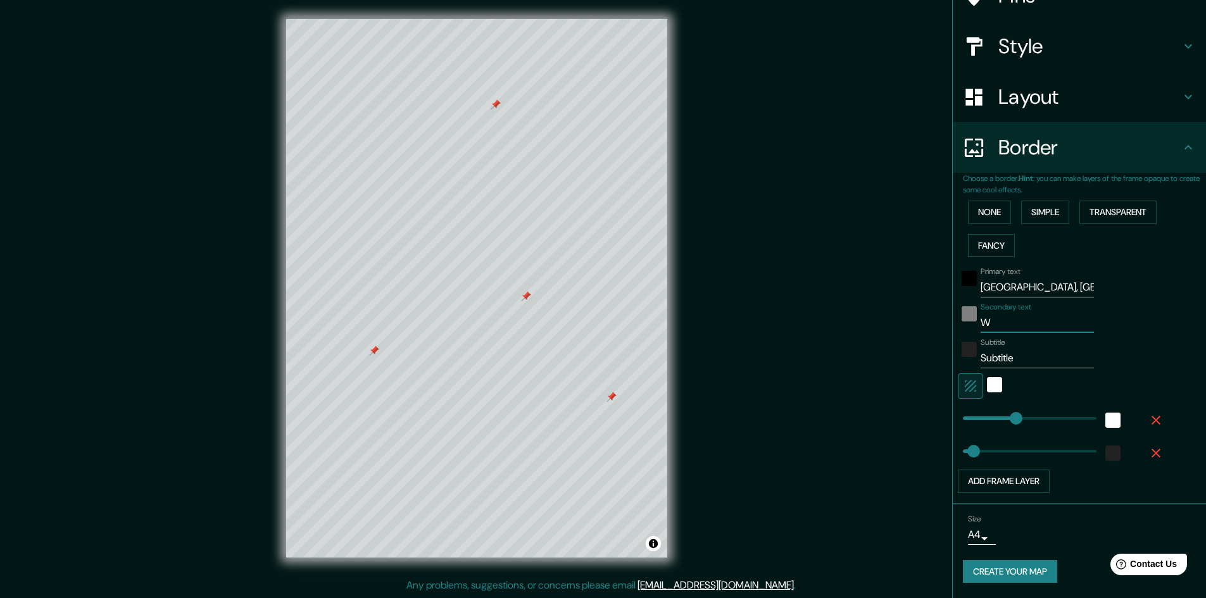
type input "241"
type input "48"
type input "Wri"
type input "241"
type input "48"
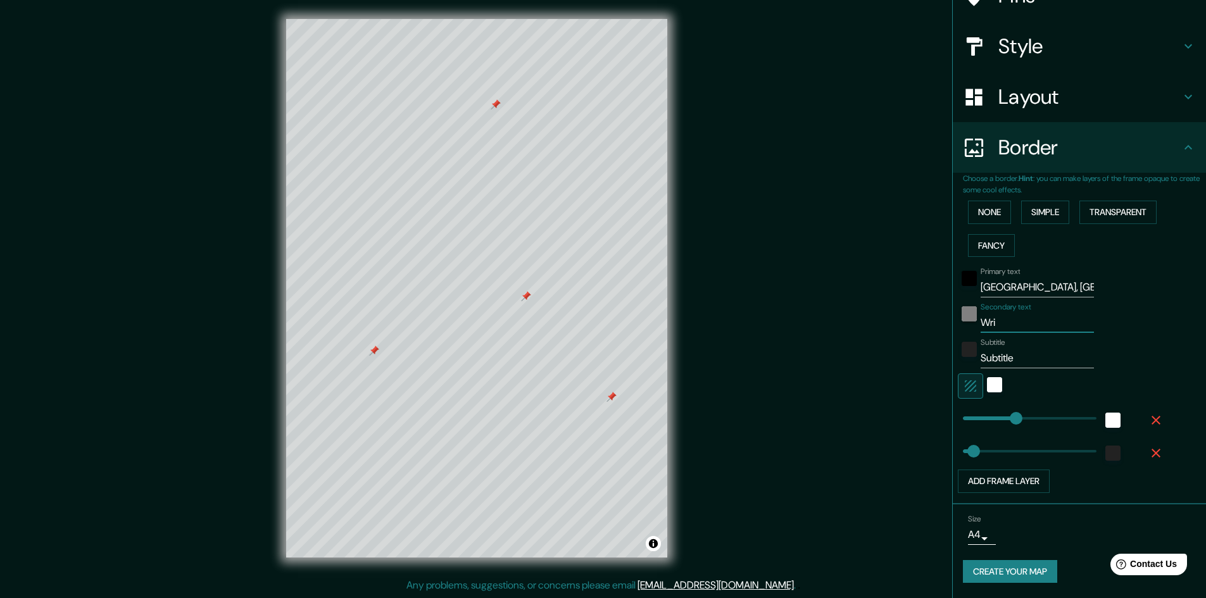
type input "Wrig"
type input "241"
type input "48"
type input "[PERSON_NAME]"
type input "241"
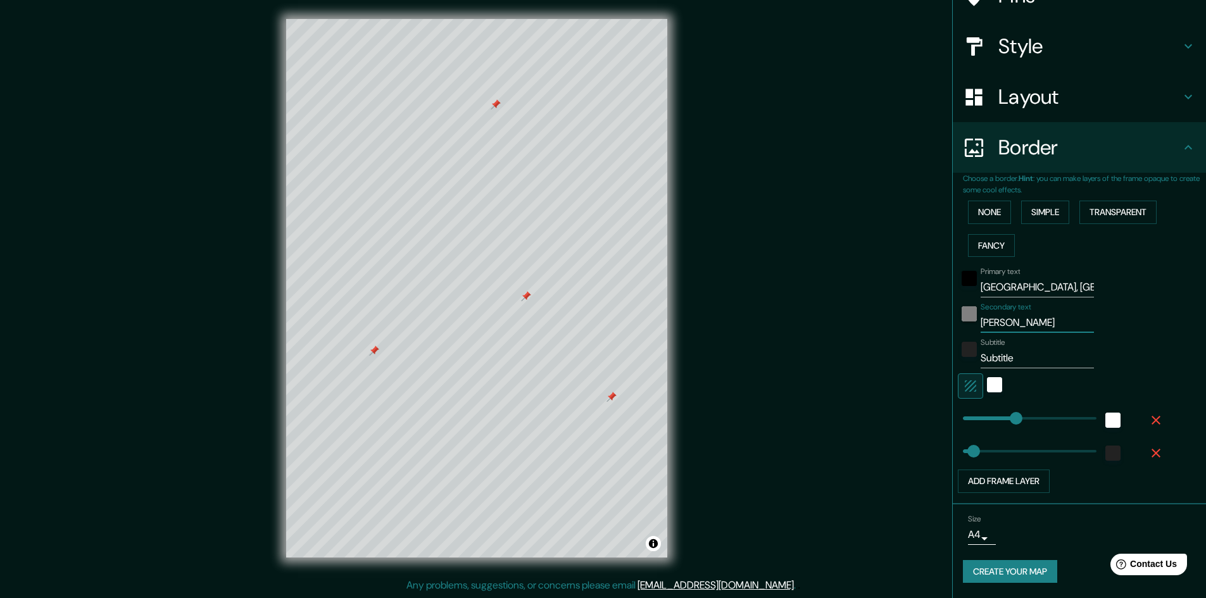
type input "48"
type input "[PERSON_NAME]"
type input "241"
type input "48"
type input "[PERSON_NAME] P"
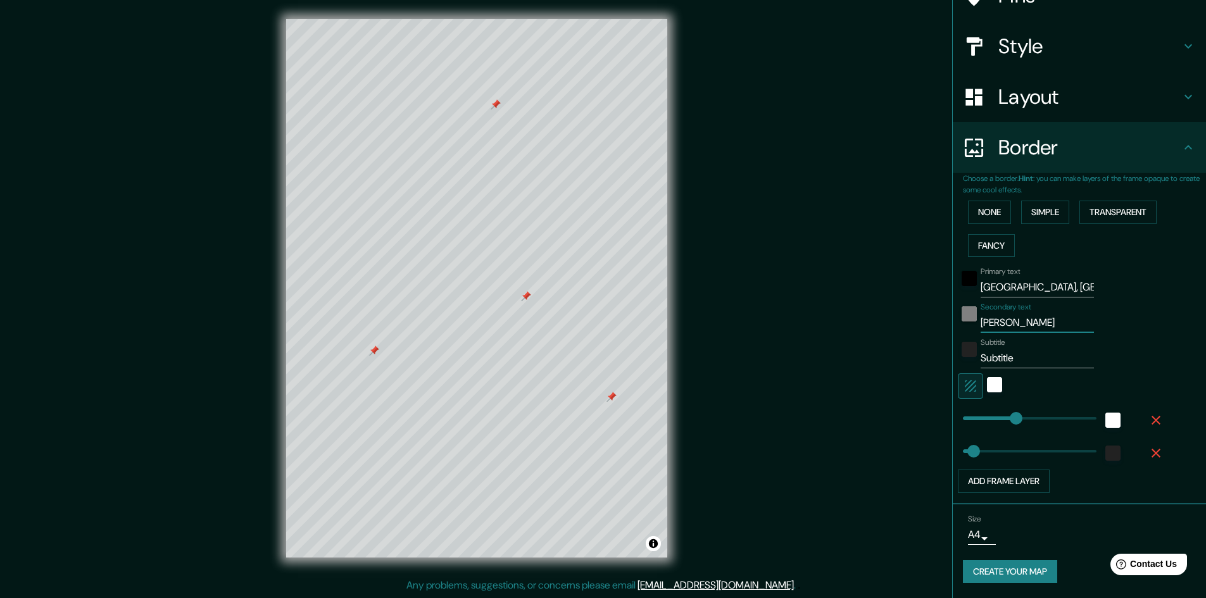
type input "241"
type input "48"
type input "[PERSON_NAME] Pa"
type input "241"
type input "48"
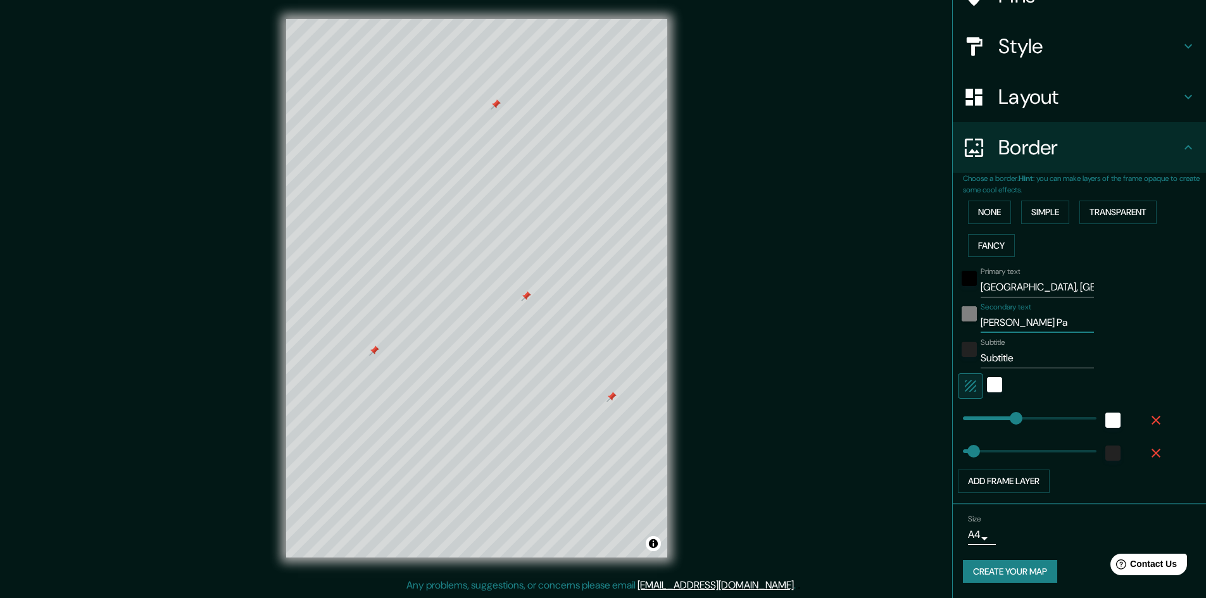
type input "[PERSON_NAME]"
type input "241"
type input "48"
type input "[PERSON_NAME]"
type input "241"
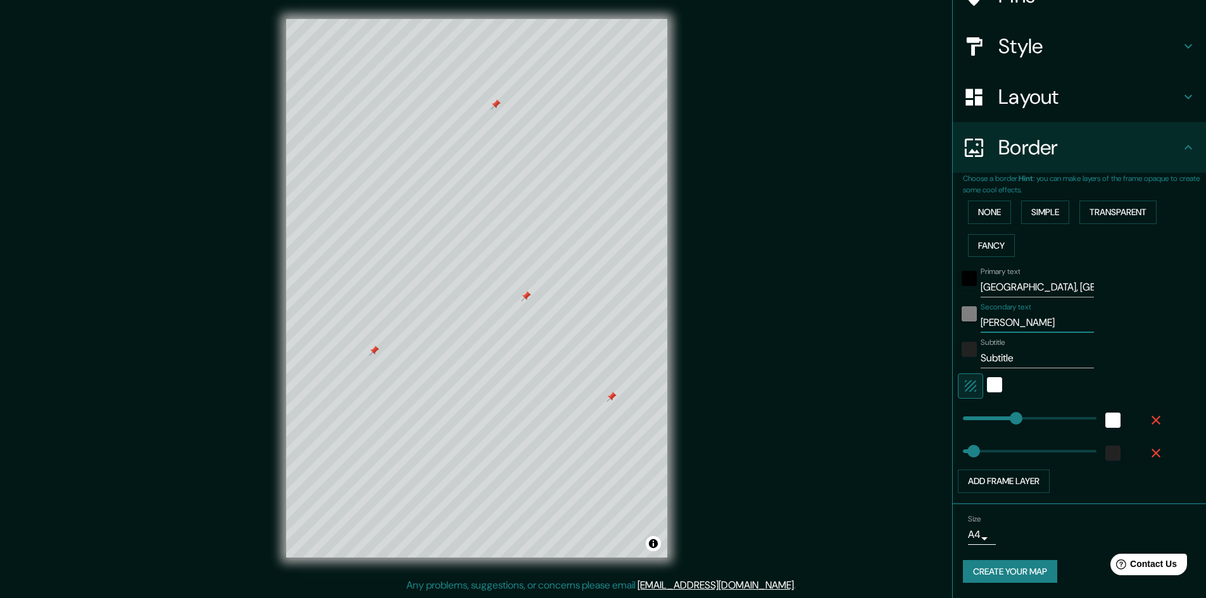
type input "48"
type input "[PERSON_NAME]"
type input "241"
type input "48"
type input "[PERSON_NAME] Patter"
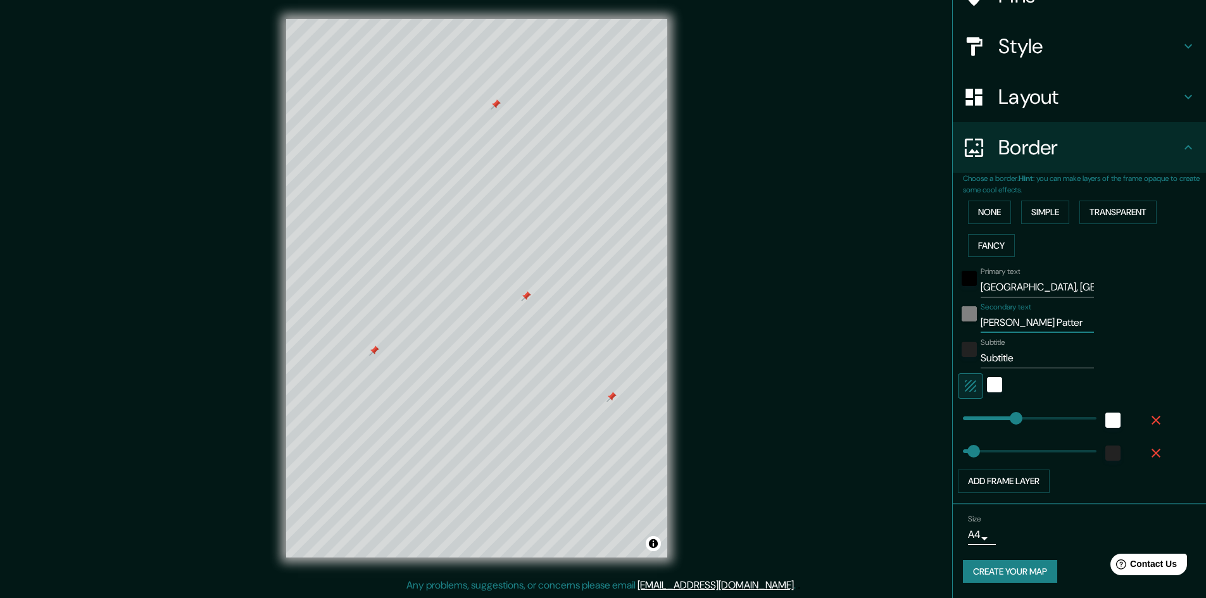
type input "241"
type input "48"
type input "[PERSON_NAME] Pattern"
type input "241"
type input "48"
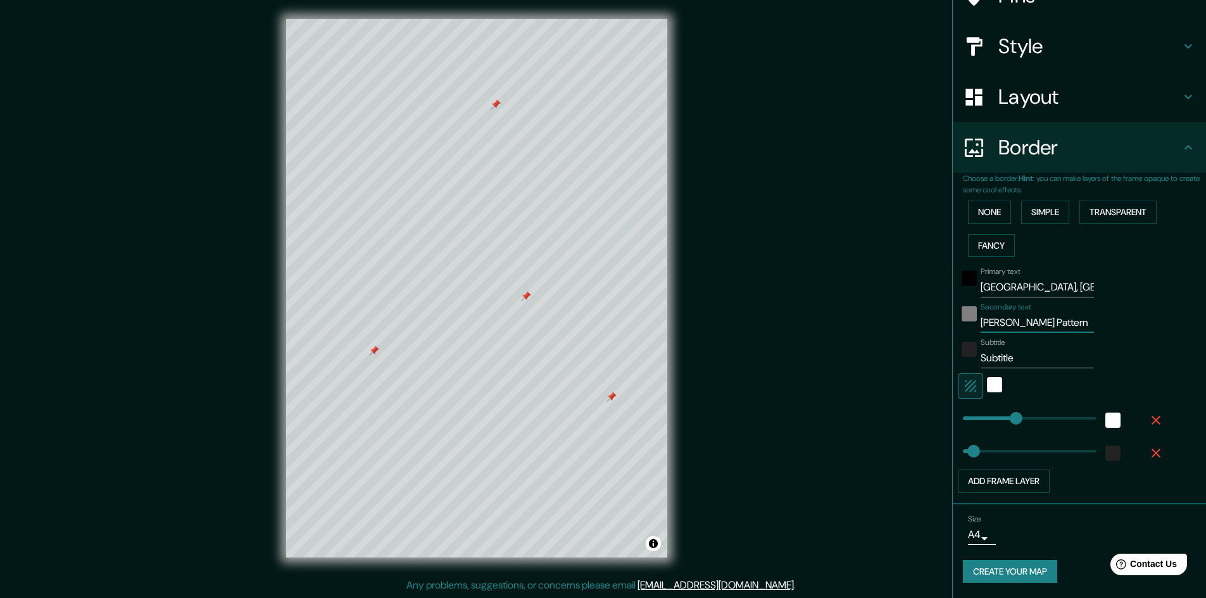
type input "[PERSON_NAME] Patterns"
type input "241"
type input "48"
type input "[PERSON_NAME] Patternso"
type input "241"
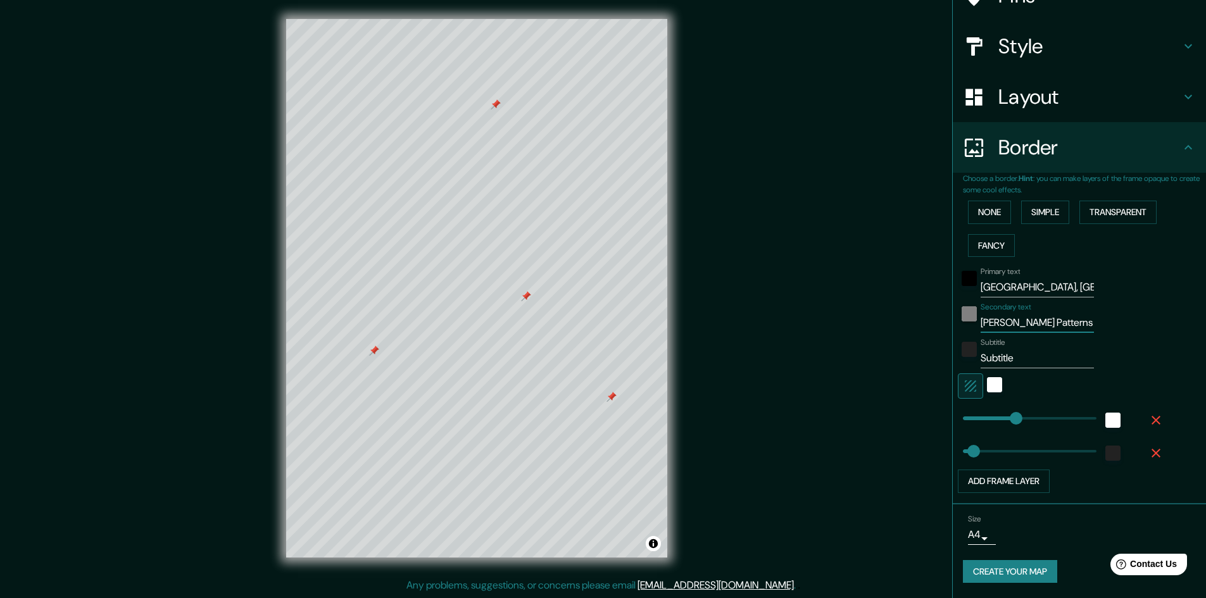
type input "48"
type input "[PERSON_NAME] Patternson"
type input "241"
type input "48"
type input "[PERSON_NAME] Patternso"
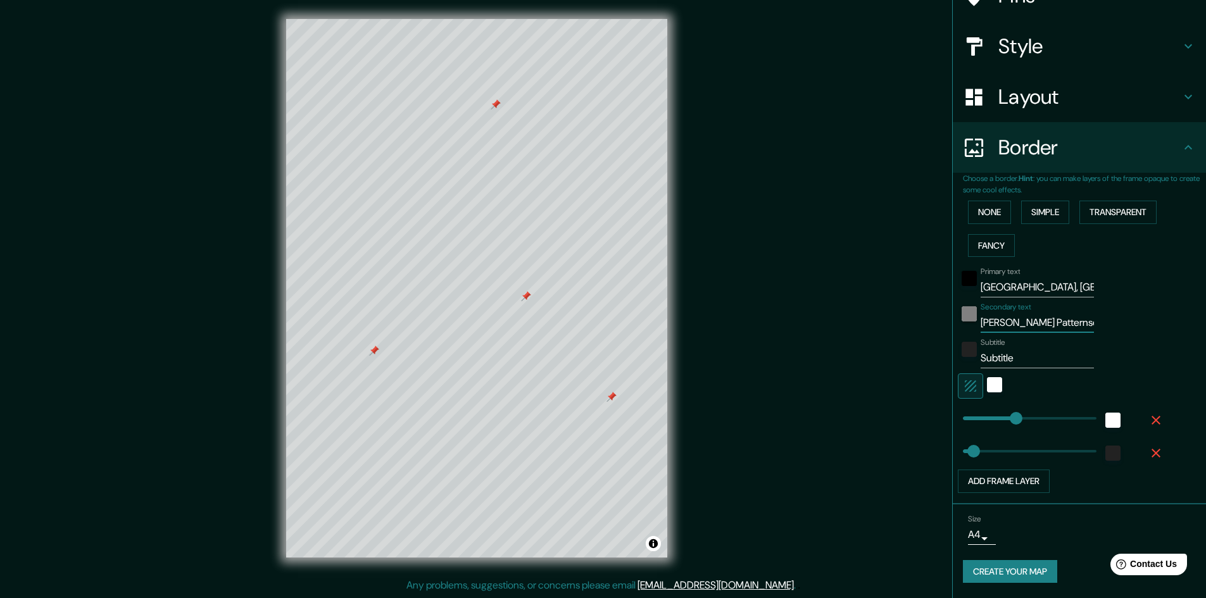
type input "241"
type input "48"
type input "[PERSON_NAME] Patterns"
type input "241"
type input "48"
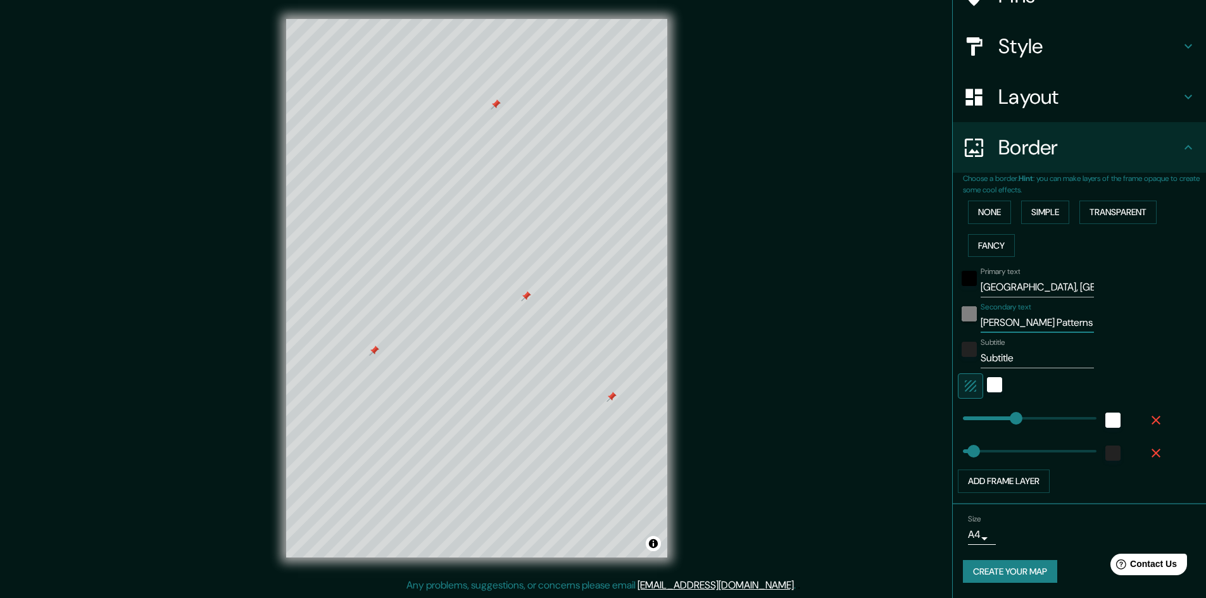
type input "[PERSON_NAME] Pattern"
type input "241"
type input "48"
type input "[PERSON_NAME] Patter"
type input "241"
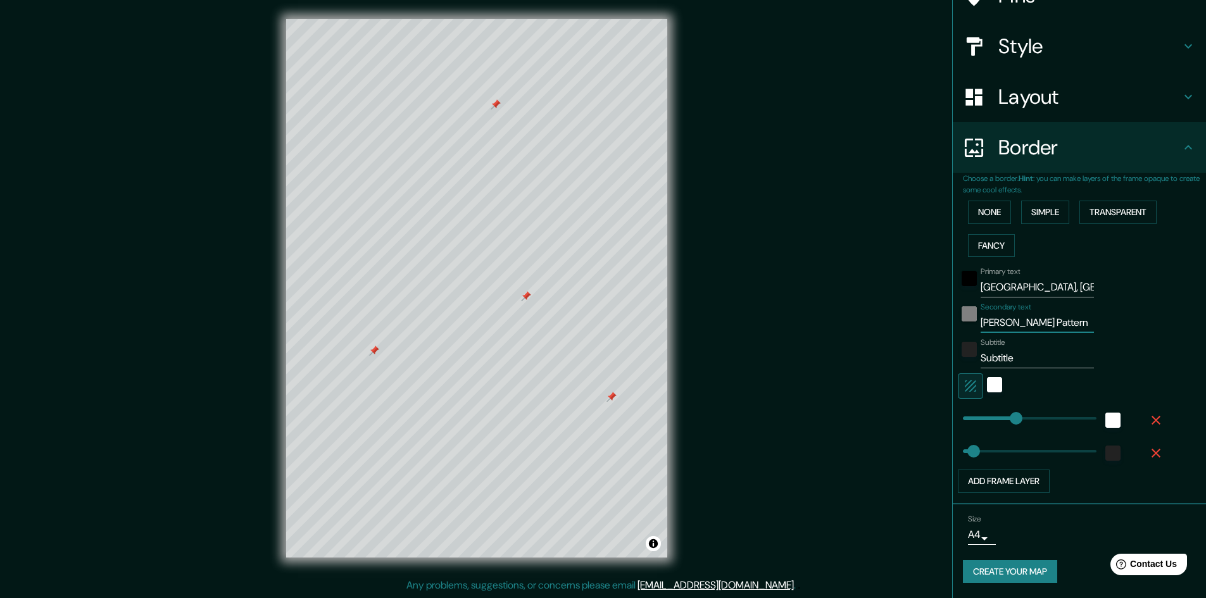
type input "48"
type input "[PERSON_NAME] Patters"
type input "241"
type input "48"
type input "[PERSON_NAME]"
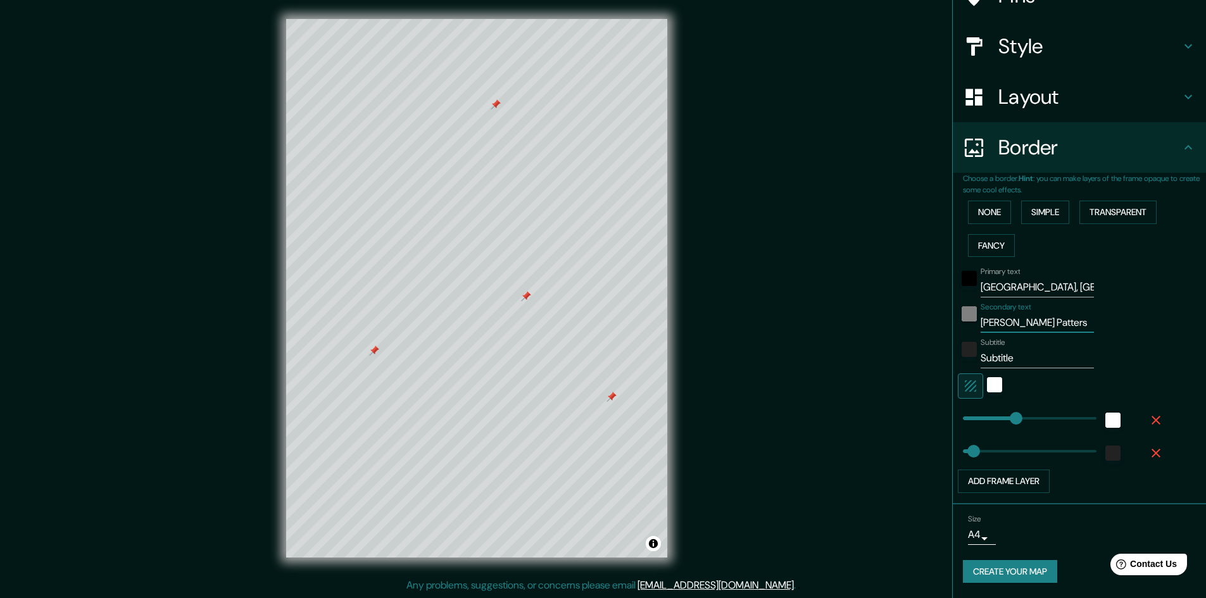
type input "241"
type input "48"
type input "[PERSON_NAME] [PERSON_NAME]"
type input "241"
type input "48"
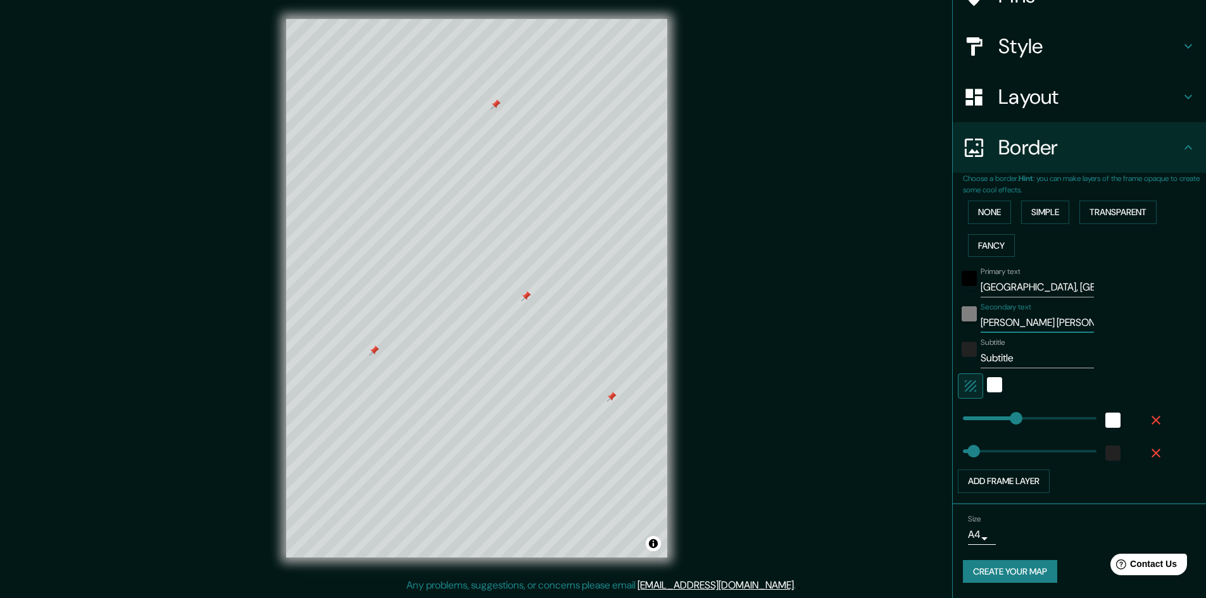
type input "[PERSON_NAME] [PERSON_NAME]"
type input "241"
type input "48"
type input "[PERSON_NAME] [PERSON_NAME] A"
type input "241"
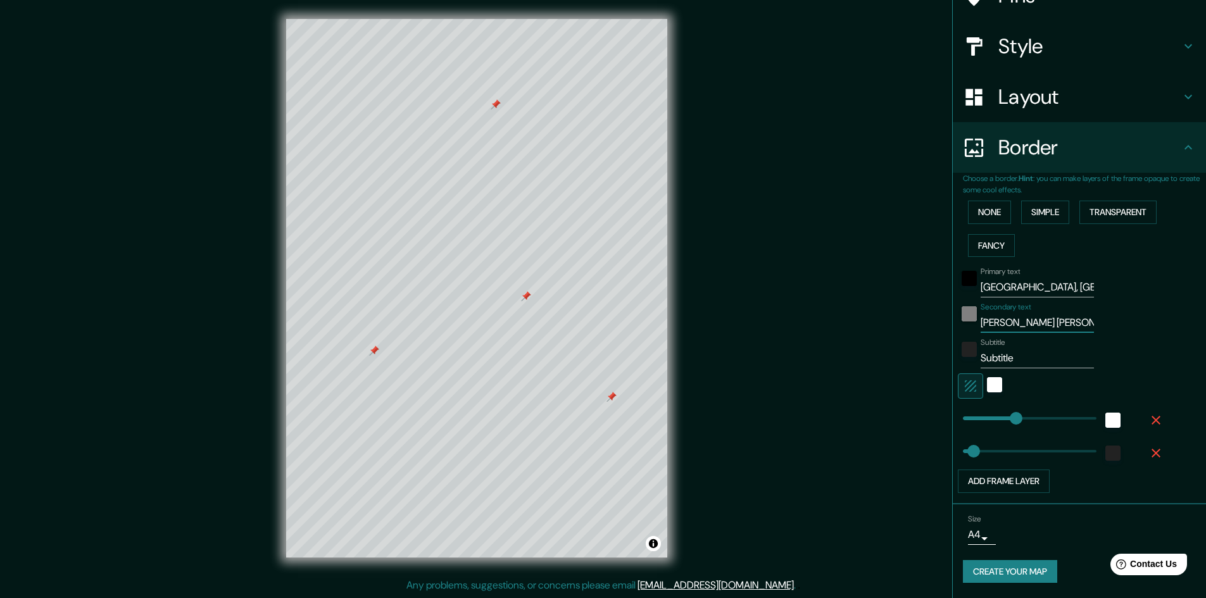
type input "48"
type input "[PERSON_NAME] [PERSON_NAME]"
type input "241"
type input "48"
type input "[PERSON_NAME] [PERSON_NAME] Air"
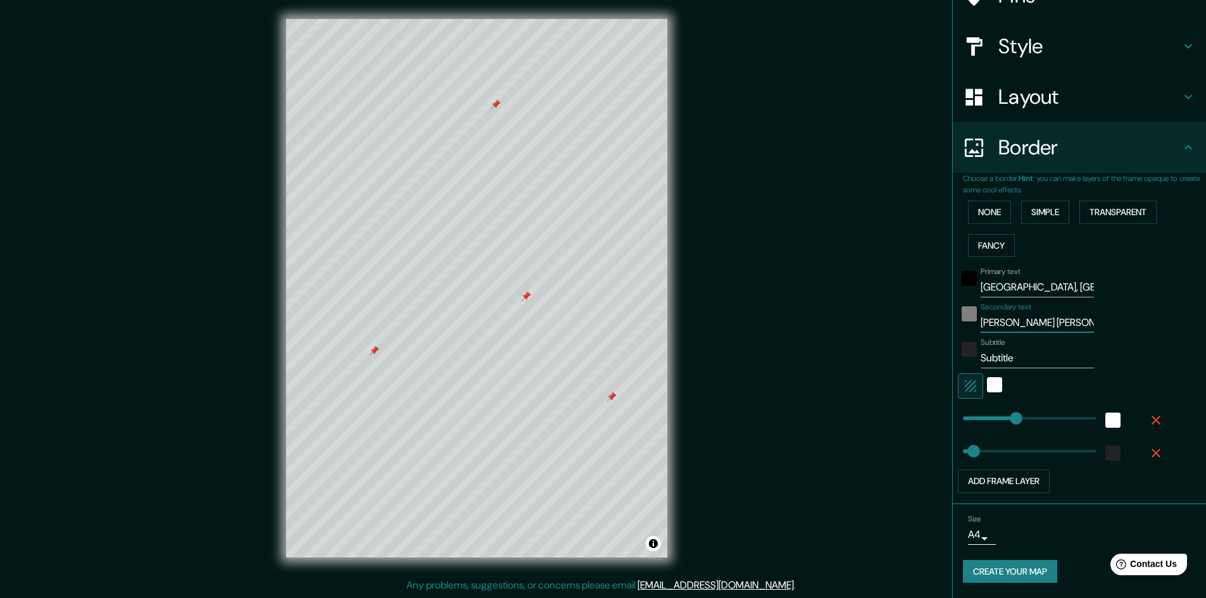
type input "241"
type input "48"
type input "[PERSON_NAME] [PERSON_NAME] Air"
type input "241"
type input "48"
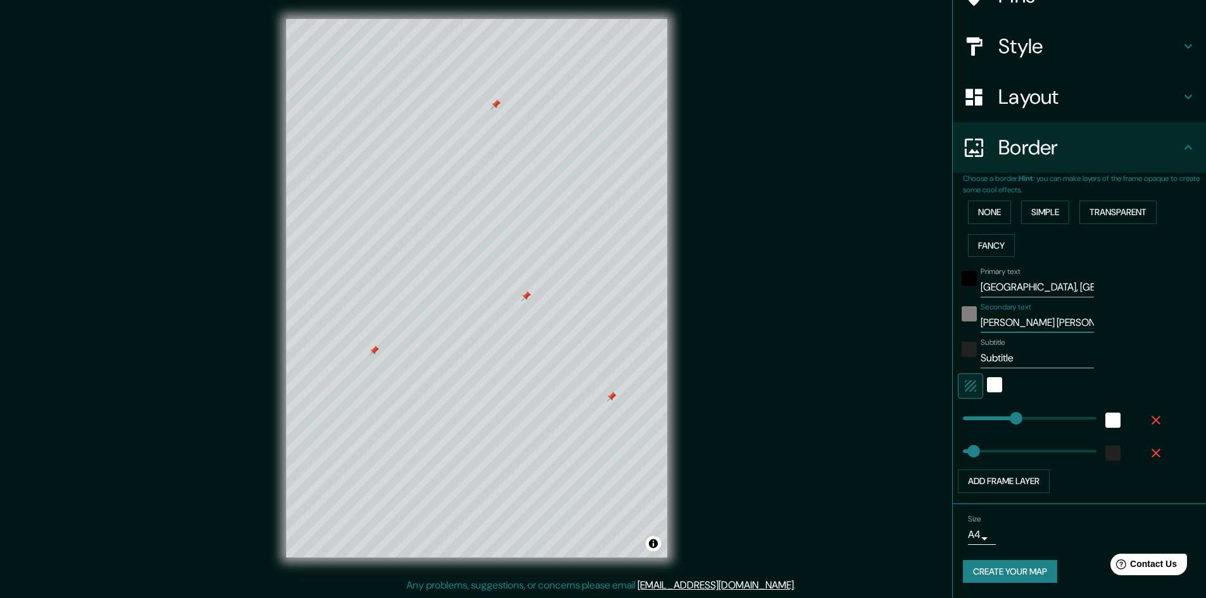
type input "[PERSON_NAME] [PERSON_NAME] Air F"
type input "241"
type input "48"
type input "[PERSON_NAME] [PERSON_NAME] Air Fo"
type input "241"
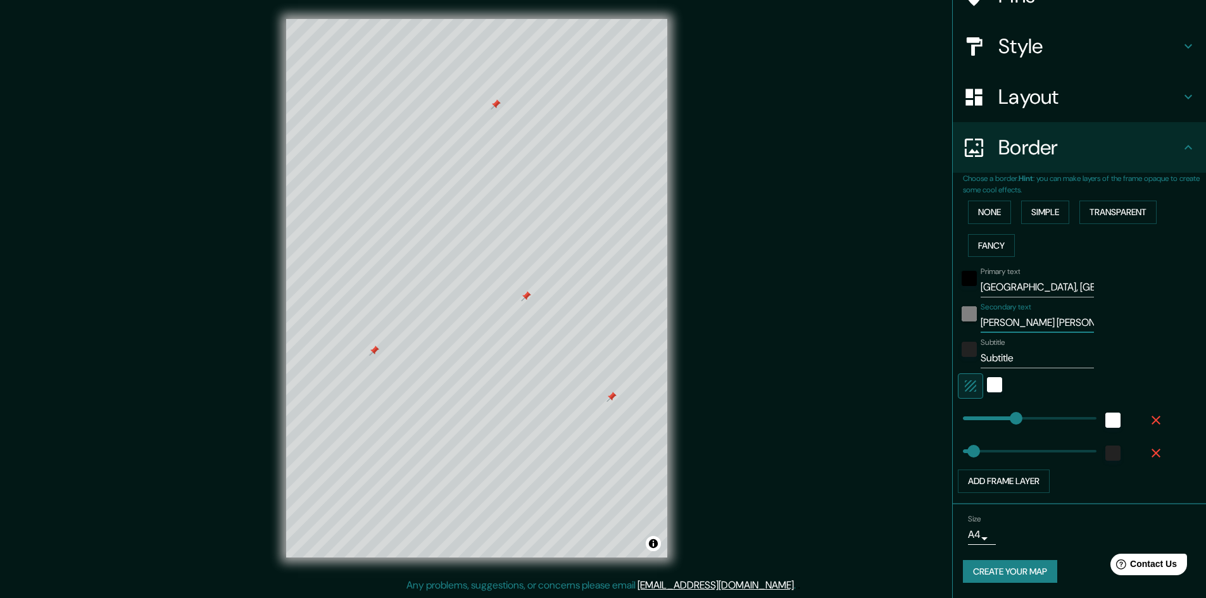
type input "48"
type input "[PERSON_NAME] [PERSON_NAME] Air For"
type input "241"
type input "48"
type input "[PERSON_NAME] [PERSON_NAME] Air Forc"
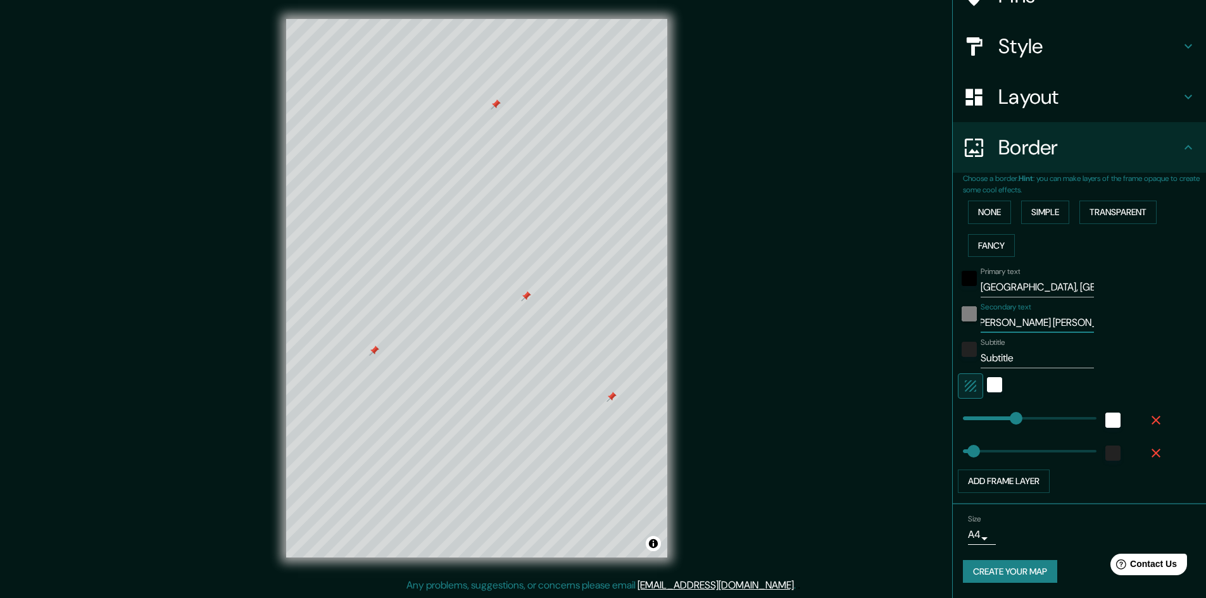
type input "241"
type input "48"
type input "[PERSON_NAME] [PERSON_NAME] Air Force"
type input "241"
type input "48"
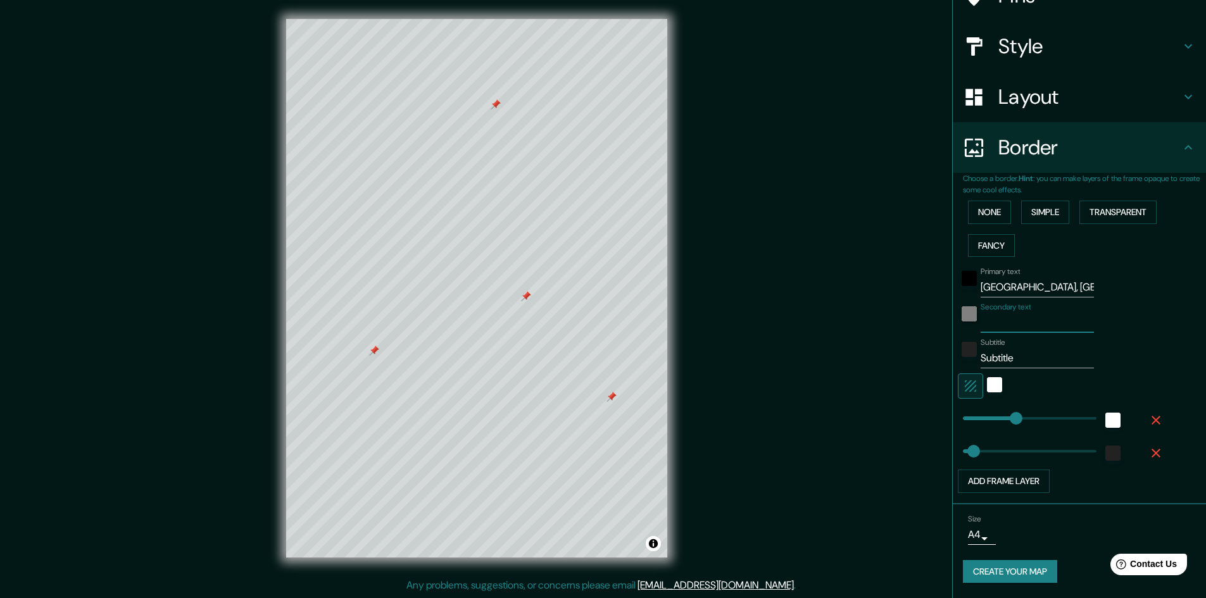
scroll to position [0, 0]
click at [1008, 351] on input "Subtitle" at bounding box center [1036, 358] width 113 height 20
click at [1033, 284] on input "[GEOGRAPHIC_DATA], [GEOGRAPHIC_DATA]" at bounding box center [1036, 287] width 113 height 20
drag, startPoint x: 1004, startPoint y: 417, endPoint x: 996, endPoint y: 417, distance: 8.9
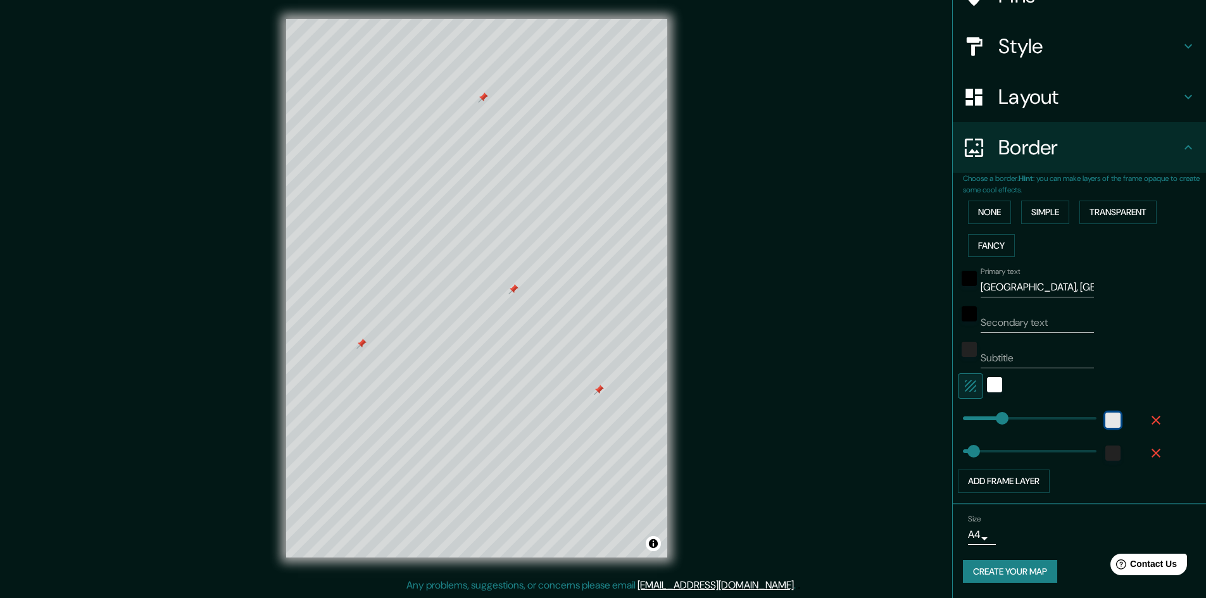
click at [1106, 420] on div "white" at bounding box center [1112, 420] width 15 height 15
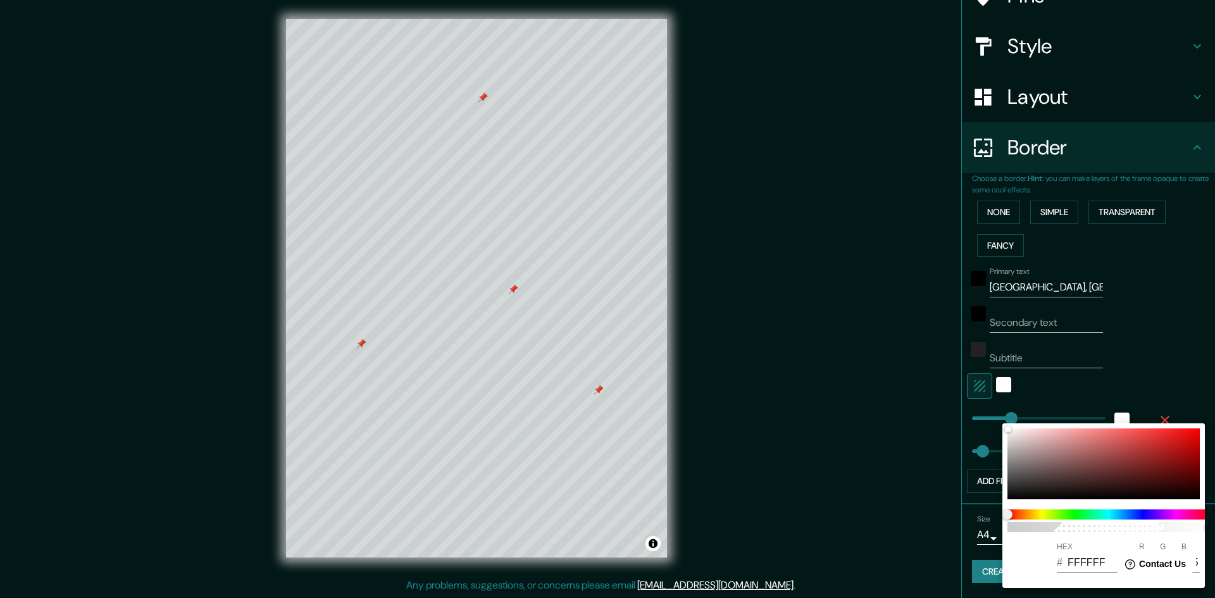
click at [1155, 364] on div at bounding box center [607, 299] width 1215 height 598
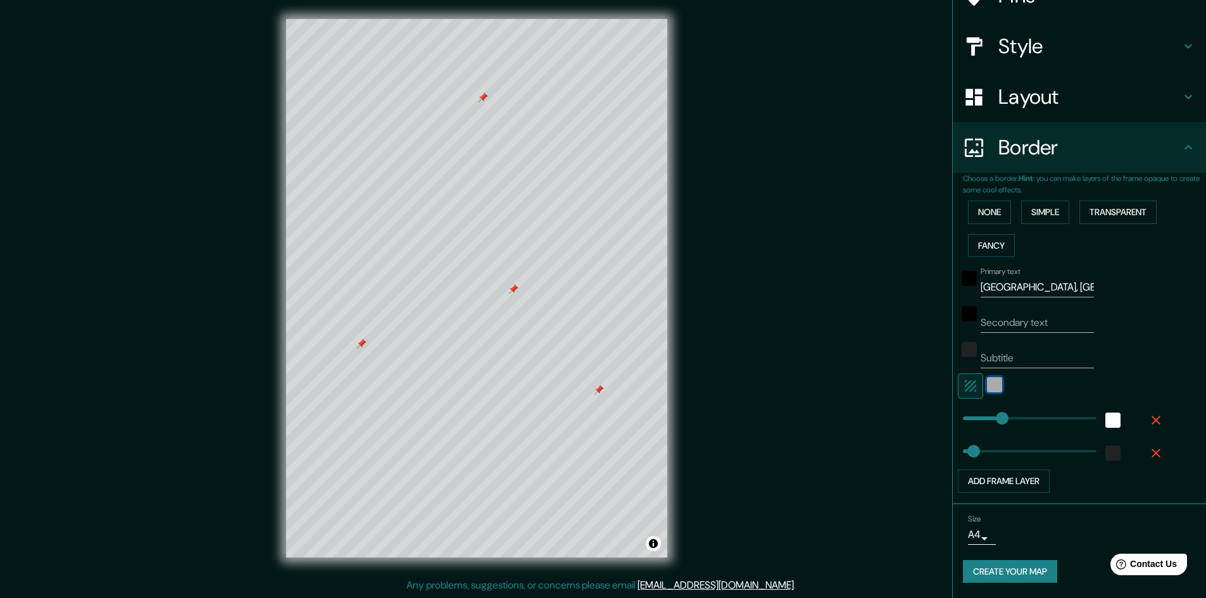
click at [987, 388] on div "white" at bounding box center [994, 384] width 15 height 15
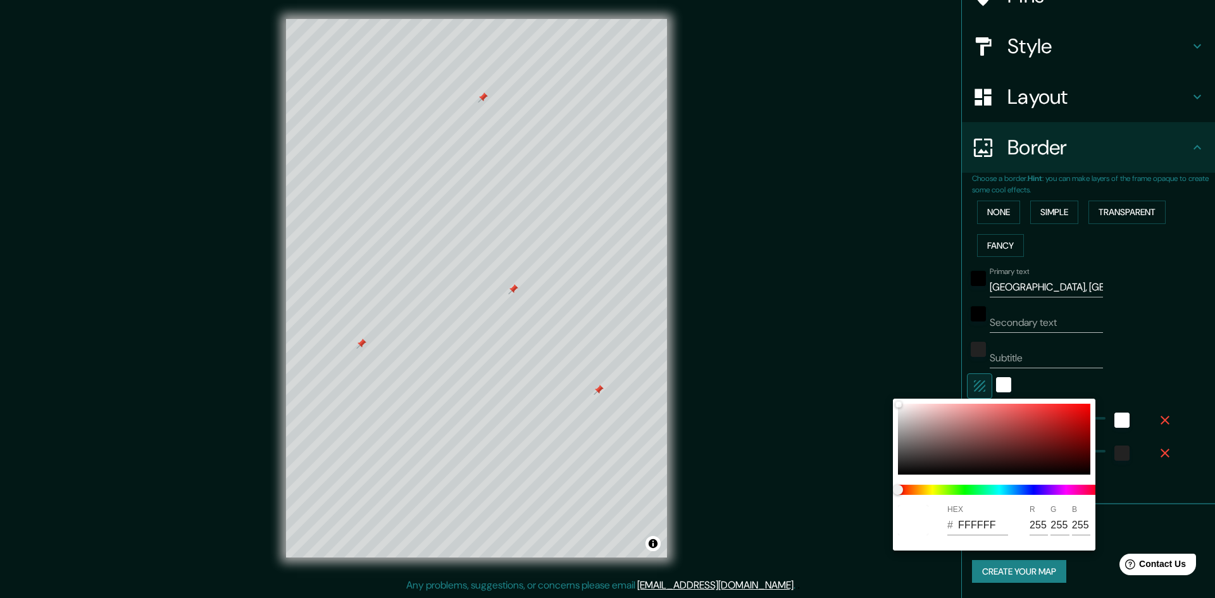
click at [1157, 345] on div at bounding box center [607, 299] width 1215 height 598
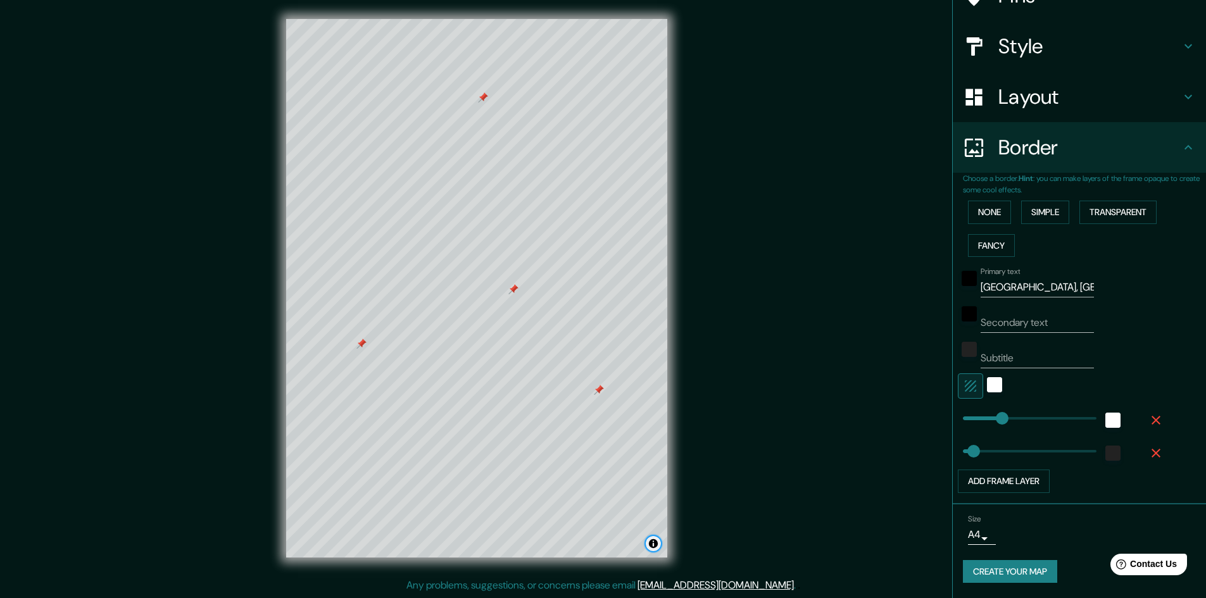
click at [654, 542] on button "Toggle attribution" at bounding box center [653, 543] width 15 height 15
click at [1083, 484] on div "Add frame layer" at bounding box center [1062, 481] width 208 height 23
click at [1011, 482] on button "Add frame layer" at bounding box center [1004, 481] width 92 height 23
click at [1151, 487] on icon "button" at bounding box center [1155, 486] width 9 height 9
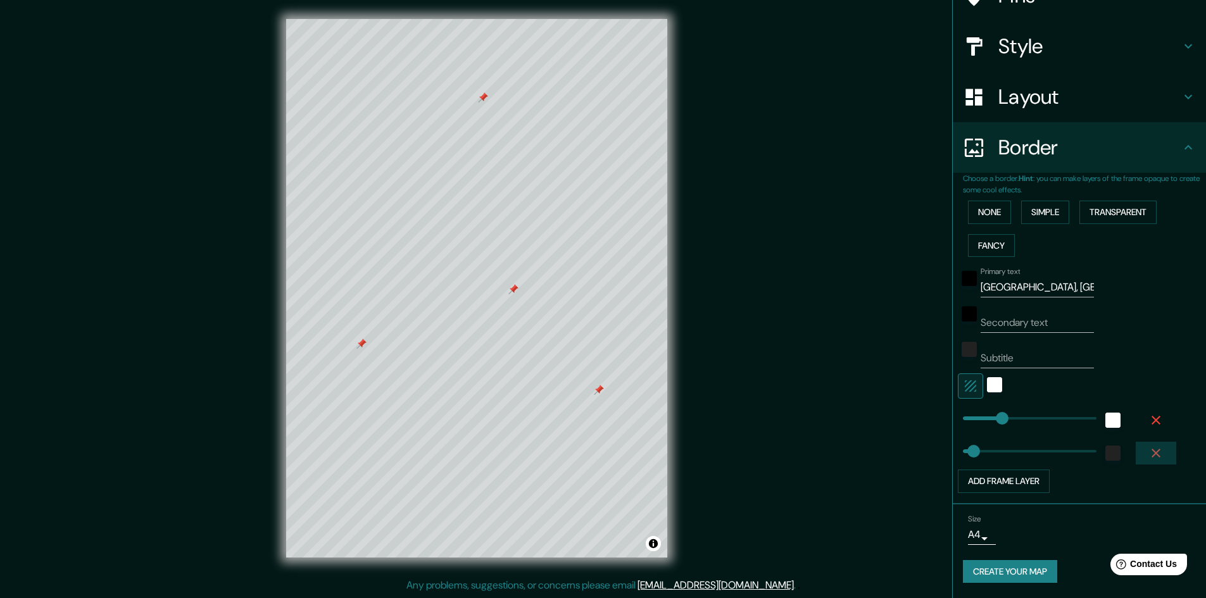
click at [1151, 451] on icon "button" at bounding box center [1155, 453] width 9 height 9
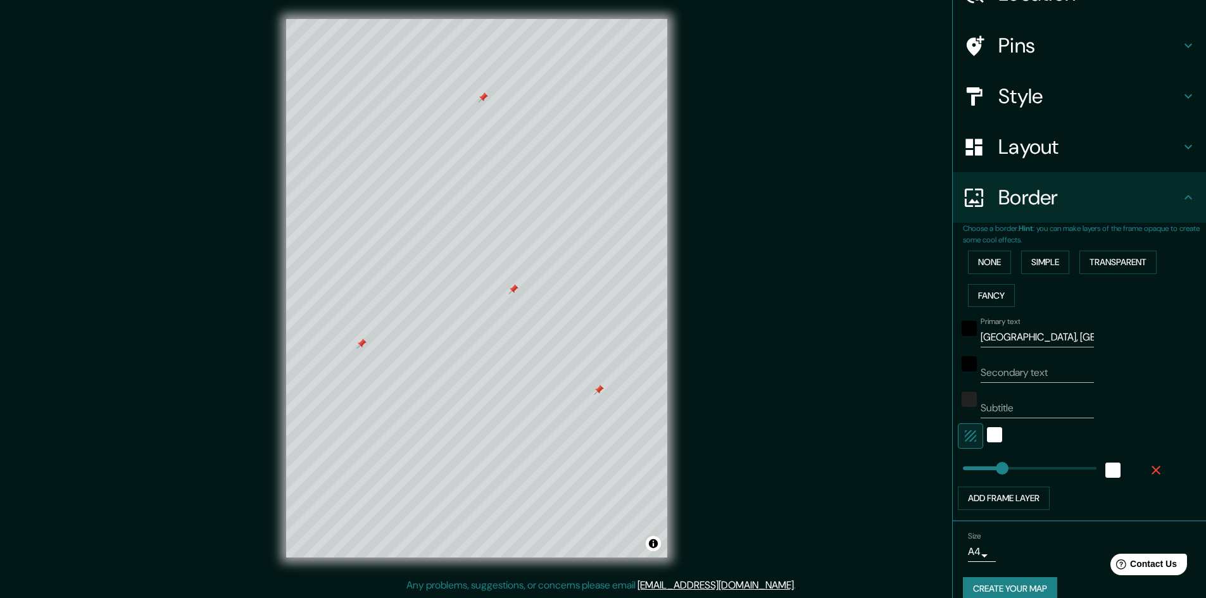
scroll to position [89, 0]
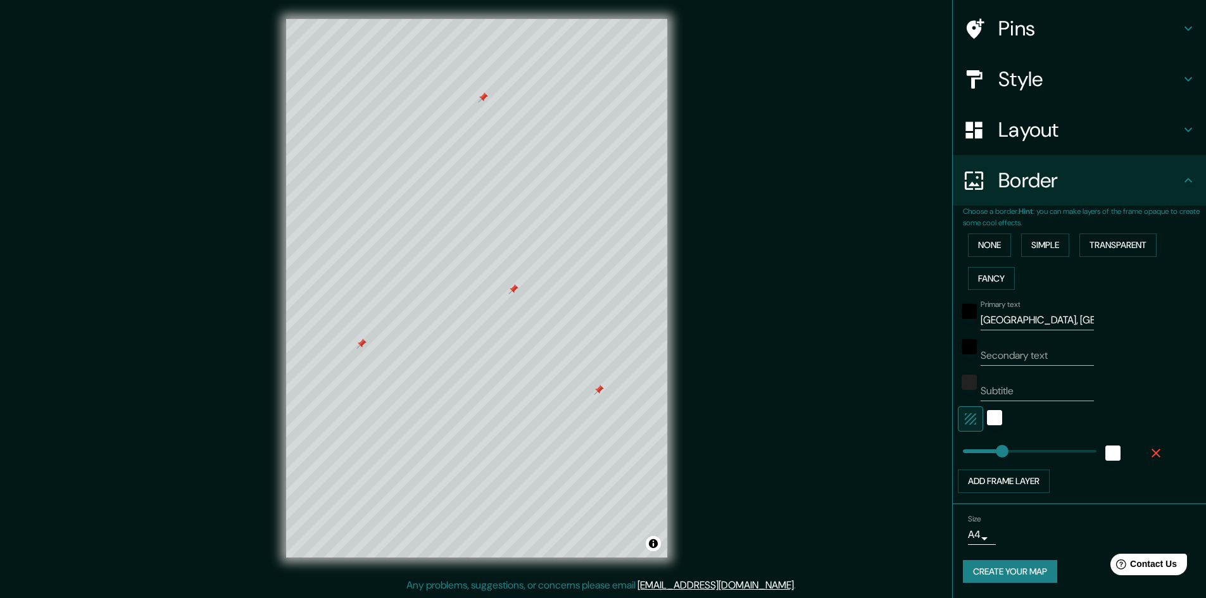
click at [1009, 559] on div "Size A4 single Create your map" at bounding box center [1079, 551] width 233 height 84
click at [1009, 565] on button "Create your map" at bounding box center [1010, 571] width 94 height 23
click at [1002, 566] on button "Create your map" at bounding box center [1010, 571] width 94 height 23
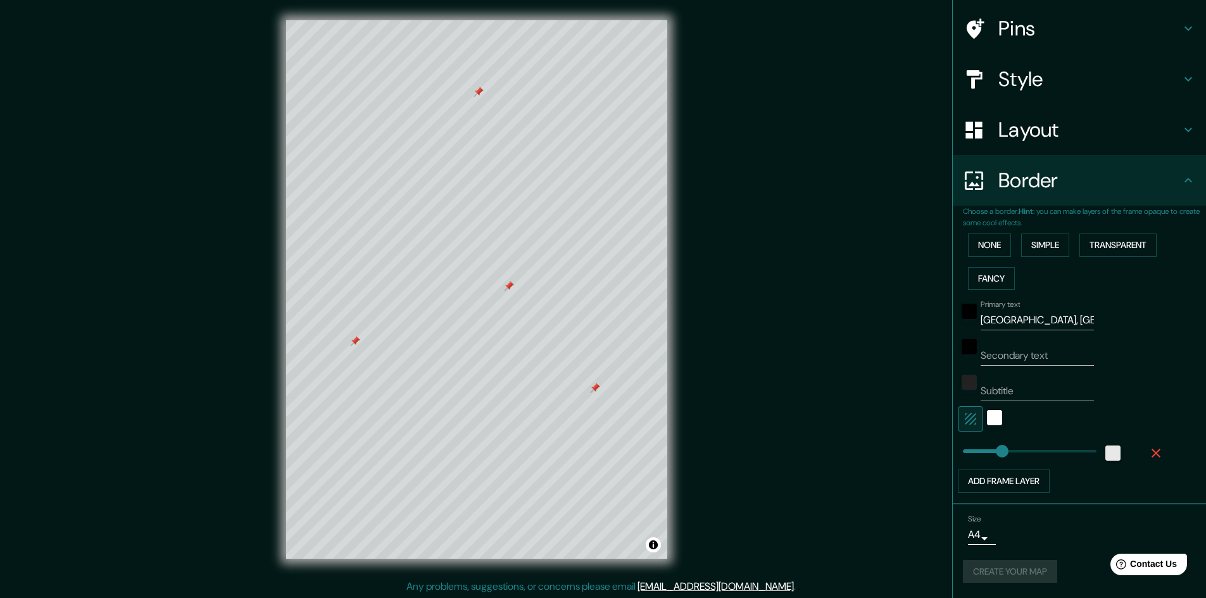
scroll to position [1, 0]
click at [804, 157] on div "Mappin Location [GEOGRAPHIC_DATA], [US_STATE], [GEOGRAPHIC_DATA] Pins Style Lay…" at bounding box center [603, 298] width 1206 height 599
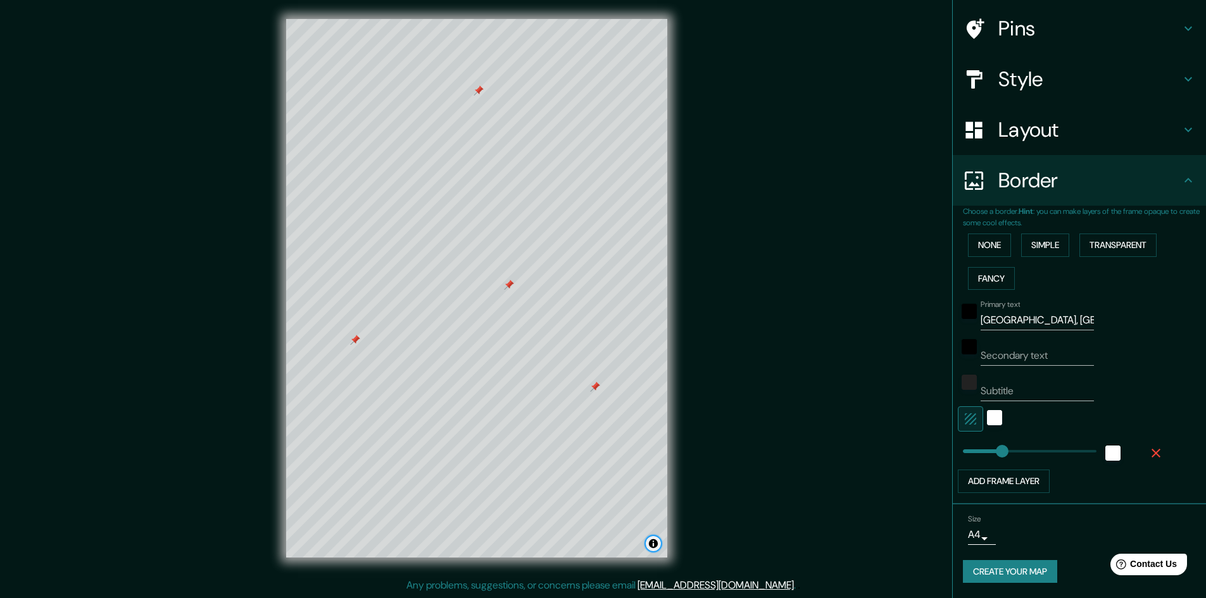
click at [654, 546] on button "Toggle attribution" at bounding box center [653, 543] width 15 height 15
click at [964, 535] on body "Mappin Location [GEOGRAPHIC_DATA], [US_STATE], [GEOGRAPHIC_DATA] Pins Style Lay…" at bounding box center [603, 298] width 1206 height 598
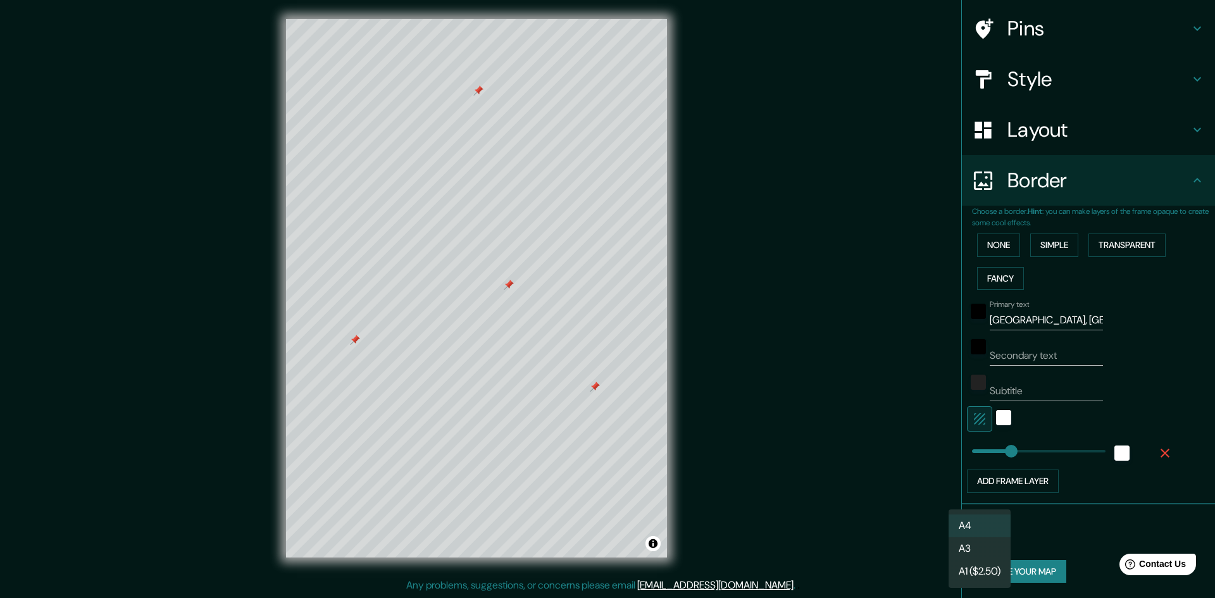
click at [977, 529] on li "A4" at bounding box center [980, 526] width 62 height 23
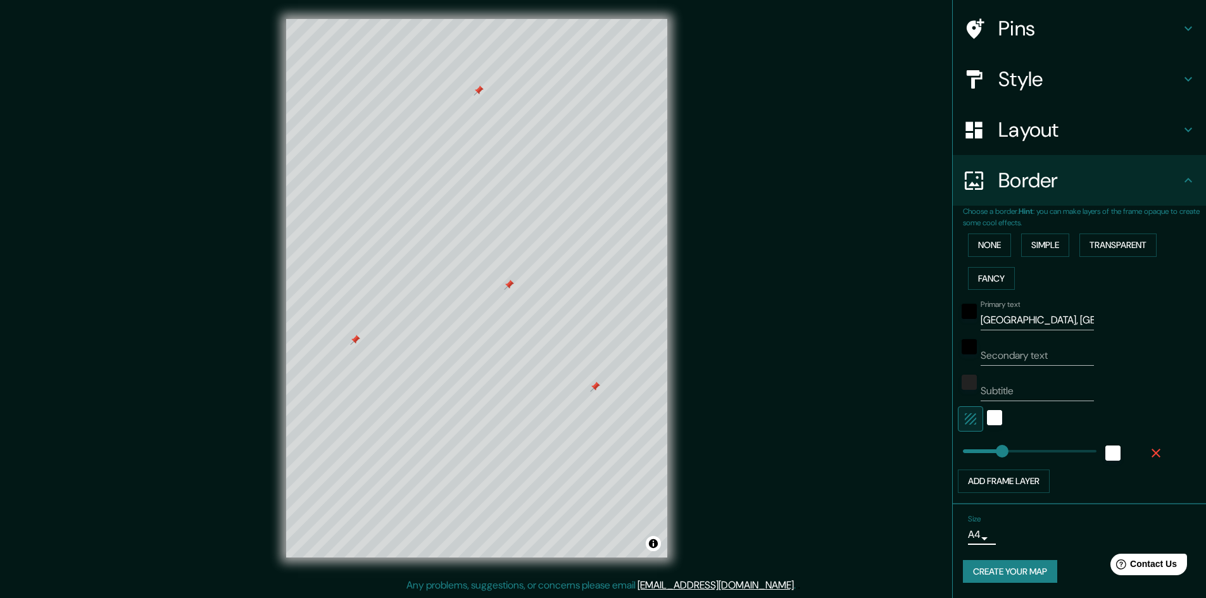
click at [1051, 532] on div "Size A4 single" at bounding box center [1079, 529] width 233 height 41
click at [1020, 575] on button "Create your map" at bounding box center [1010, 571] width 94 height 23
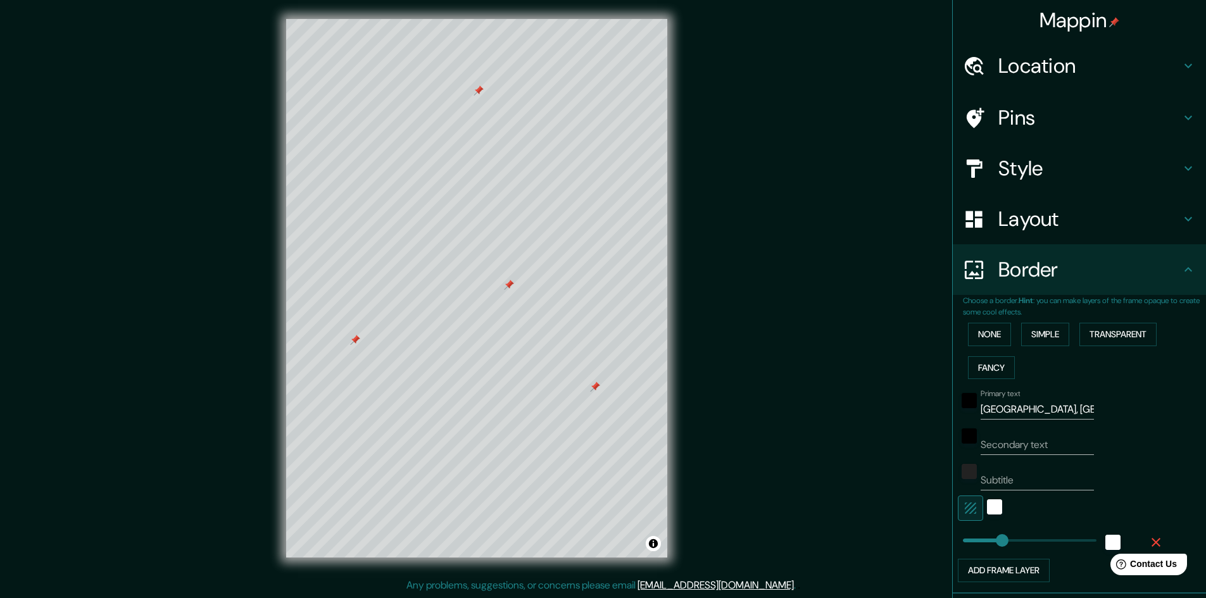
scroll to position [0, 0]
click at [1049, 25] on h4 "Mappin" at bounding box center [1079, 20] width 80 height 25
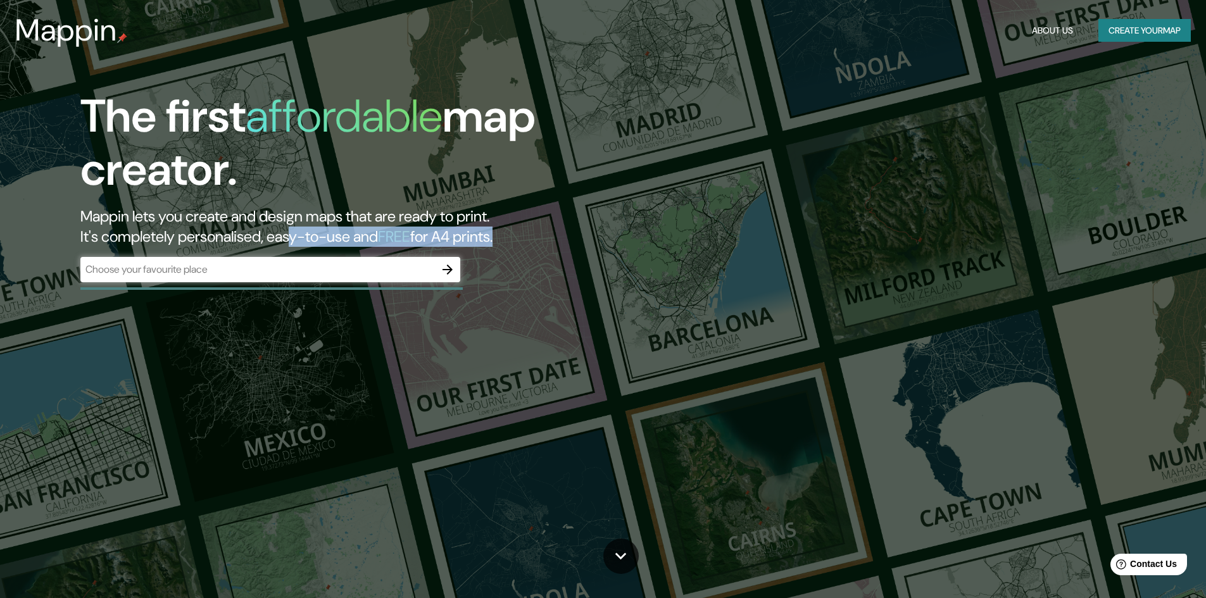
drag, startPoint x: 530, startPoint y: 237, endPoint x: 308, endPoint y: 240, distance: 222.2
click at [308, 240] on h2 "Mappin lets you create and design maps that are ready to print. It's completely…" at bounding box center [381, 226] width 603 height 41
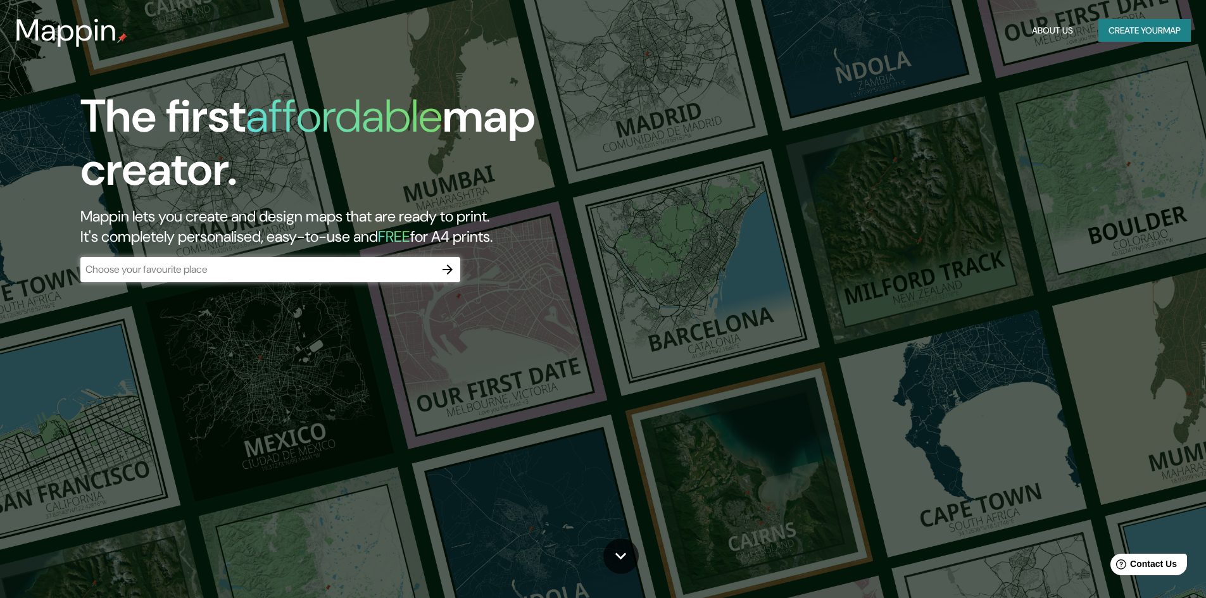
click at [1141, 43] on div "Mappin About Us Create your map" at bounding box center [603, 30] width 1206 height 41
click at [1140, 25] on button "Create your map" at bounding box center [1144, 30] width 92 height 23
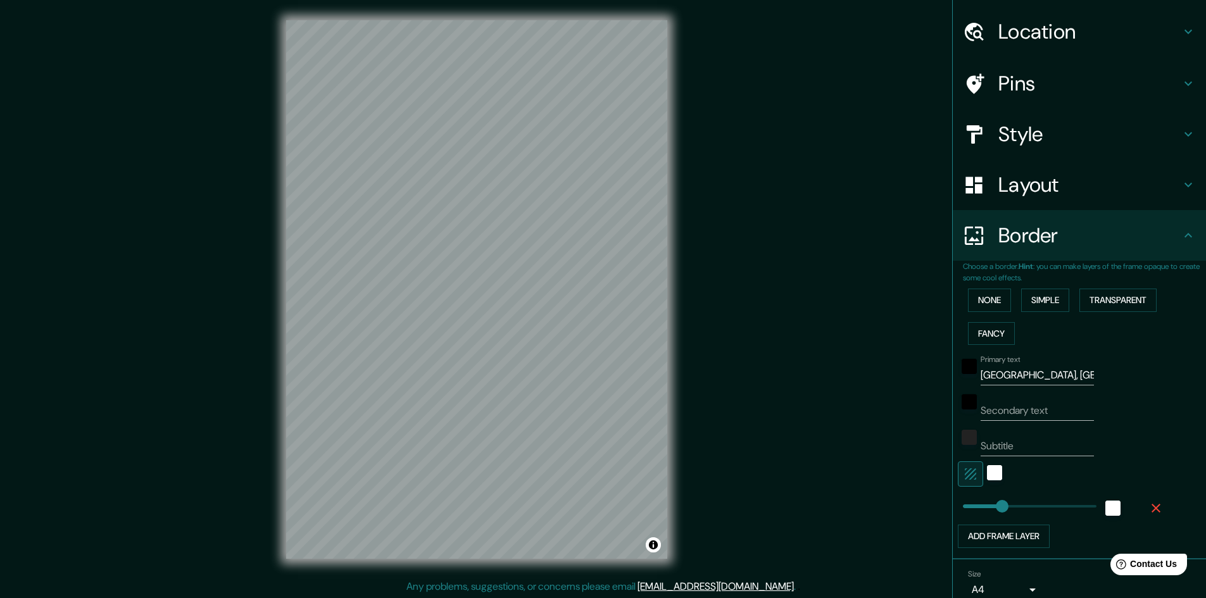
scroll to position [93, 0]
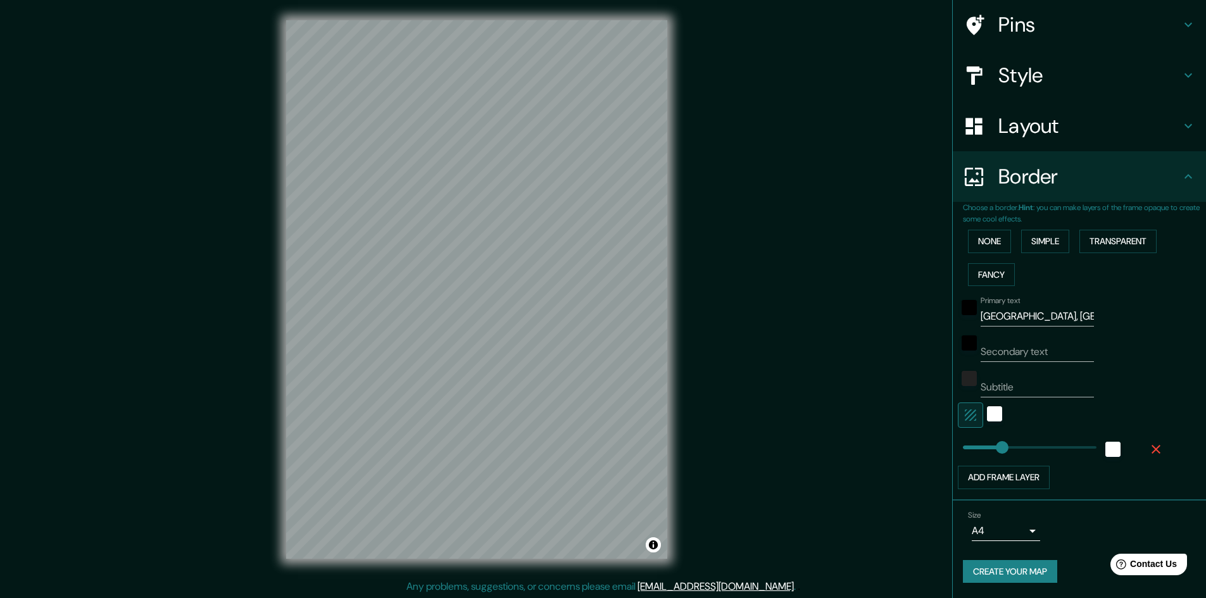
click at [994, 573] on button "Create your map" at bounding box center [1010, 571] width 94 height 23
drag, startPoint x: 705, startPoint y: 475, endPoint x: 737, endPoint y: 297, distance: 180.7
click at [737, 297] on div "Mappin Location Pins Style Layout Border Choose a border. Hint : you can make l…" at bounding box center [603, 299] width 1206 height 599
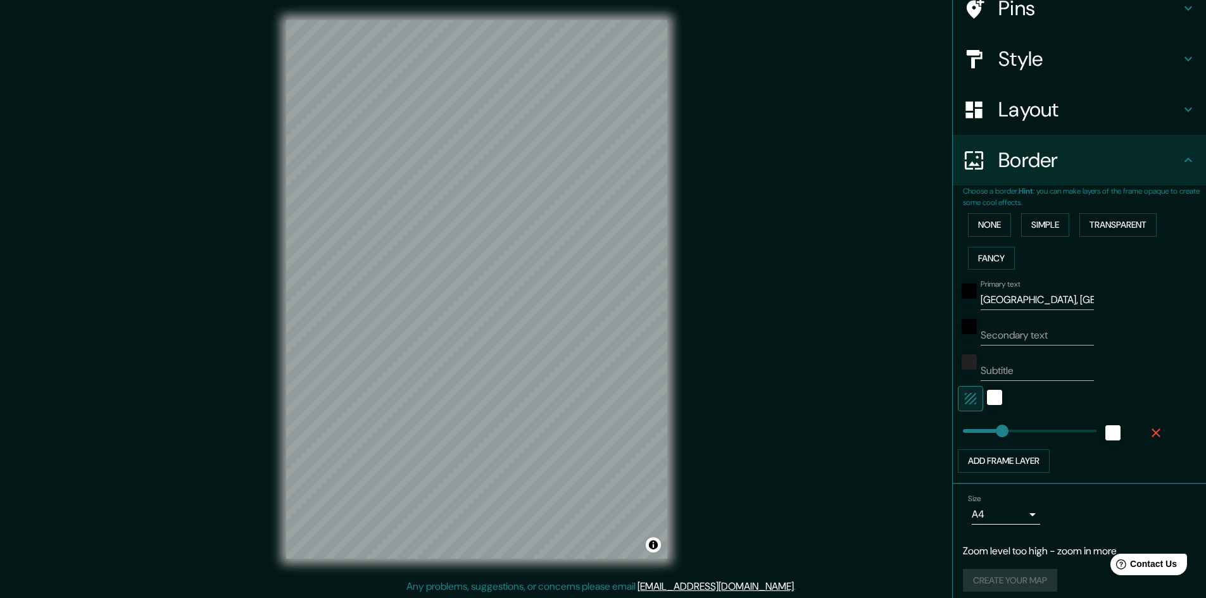
scroll to position [118, 0]
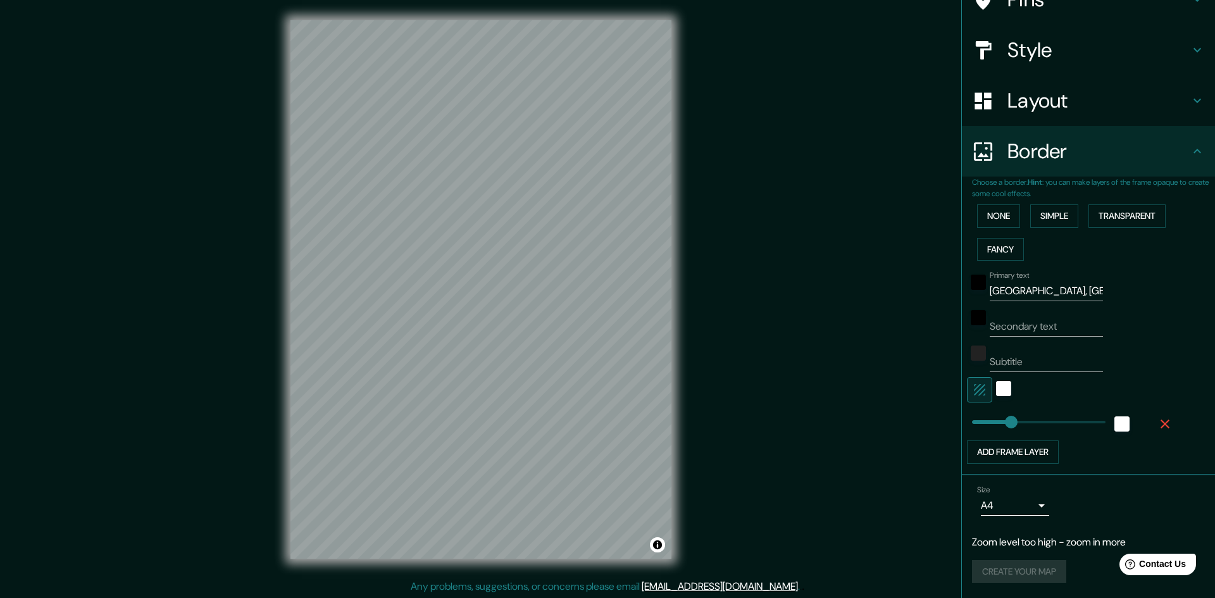
click at [1015, 508] on body "Mappin Location Pins Style Layout Border Choose a border. Hint : you can make l…" at bounding box center [607, 299] width 1215 height 598
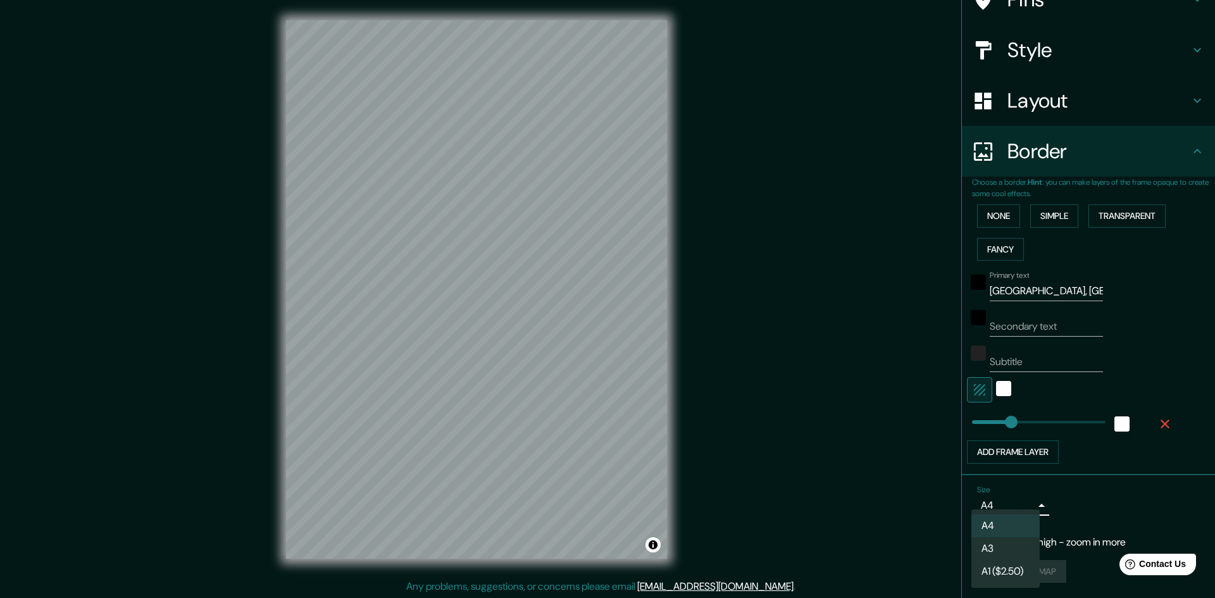
click at [1013, 521] on li "A4" at bounding box center [1005, 526] width 68 height 23
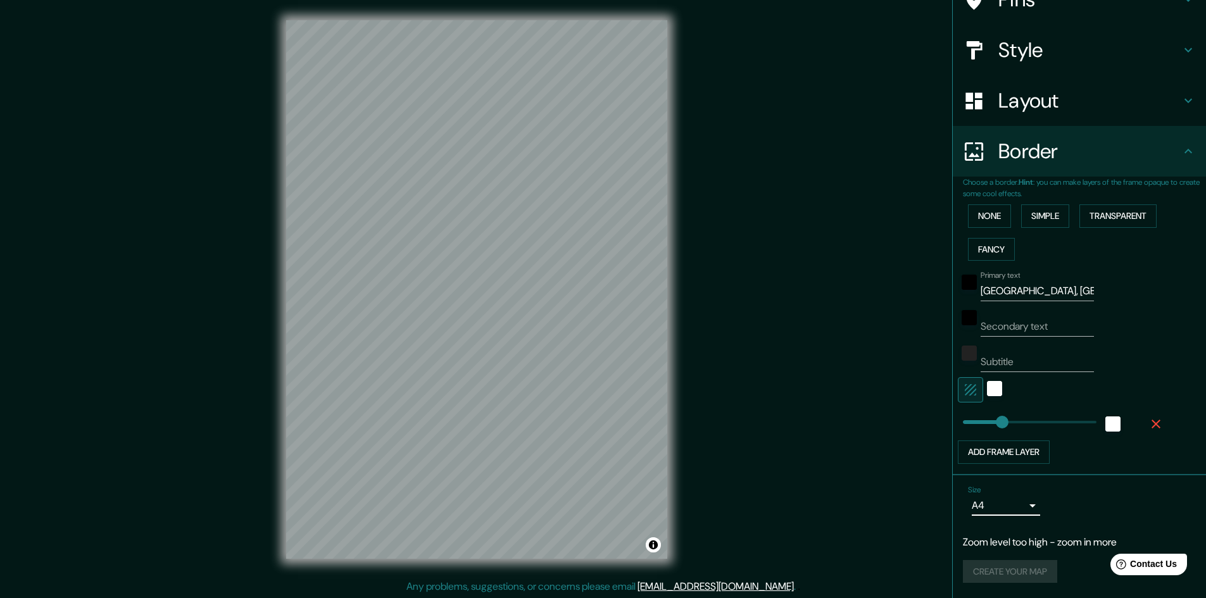
click at [1005, 491] on div "Size A4 single" at bounding box center [1006, 502] width 76 height 34
click at [998, 509] on body "Mappin Location Pins Style Layout Border Choose a border. Hint : you can make l…" at bounding box center [603, 299] width 1206 height 598
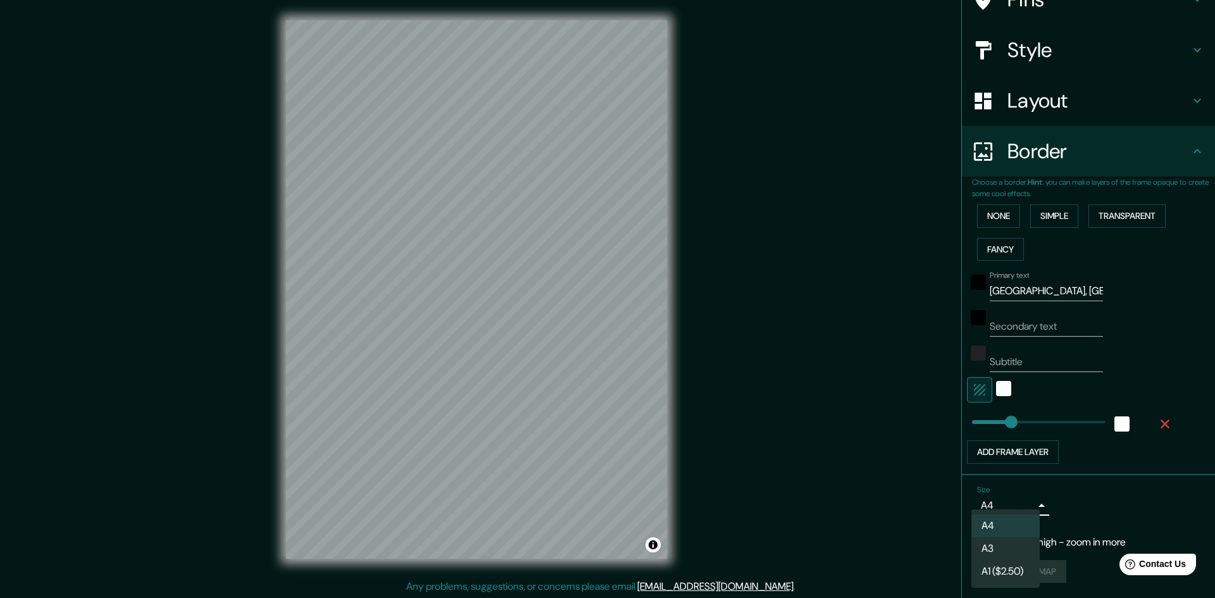
click at [992, 551] on li "A3" at bounding box center [1005, 548] width 68 height 23
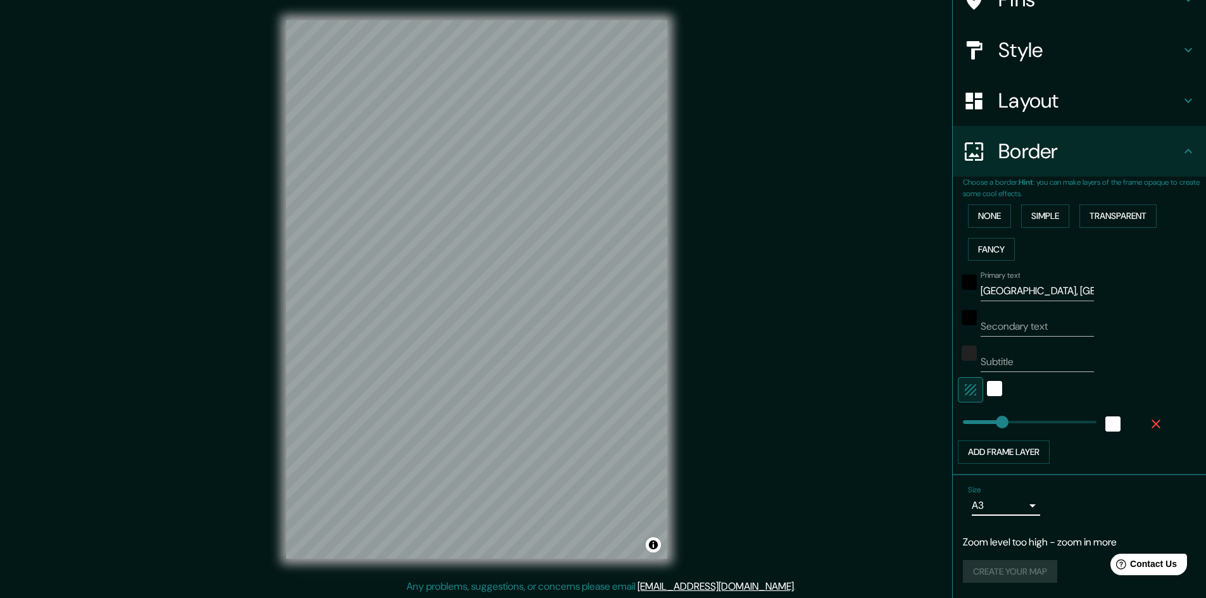
click at [884, 473] on div "Mappin Location Pins Style Layout Border Choose a border. Hint : you can make l…" at bounding box center [603, 299] width 1206 height 599
click at [720, 378] on div "Mappin Location Pins Style Layout Border Choose a border. Hint : you can make l…" at bounding box center [603, 299] width 1206 height 599
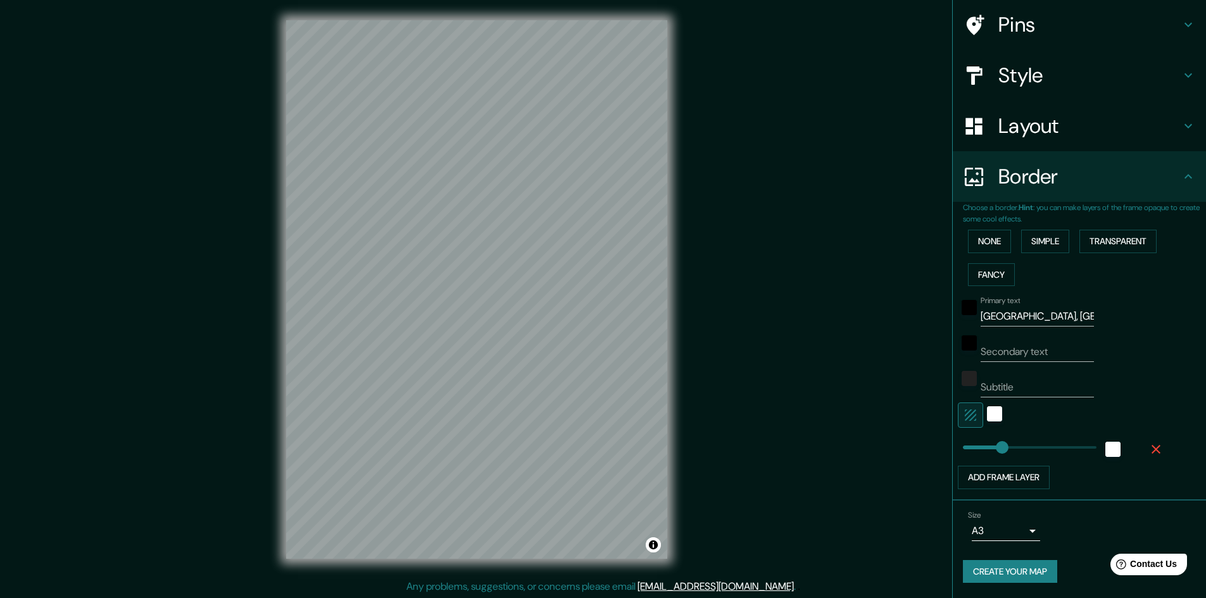
scroll to position [93, 0]
click at [998, 561] on button "Create your map" at bounding box center [1010, 571] width 94 height 23
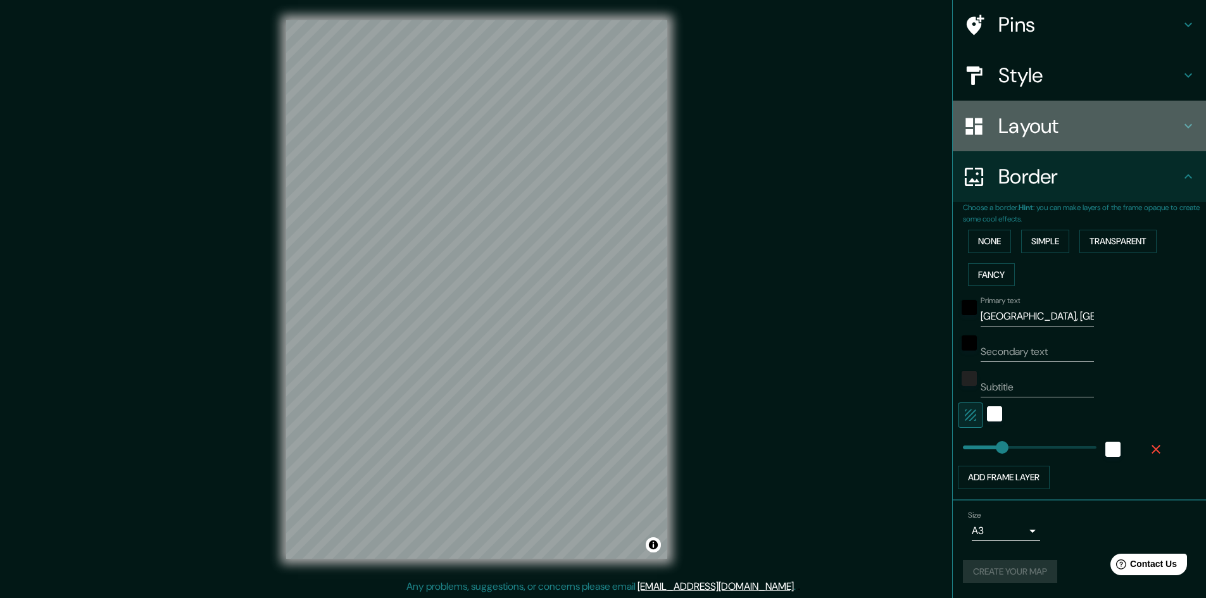
click at [1101, 138] on h4 "Layout" at bounding box center [1089, 125] width 182 height 25
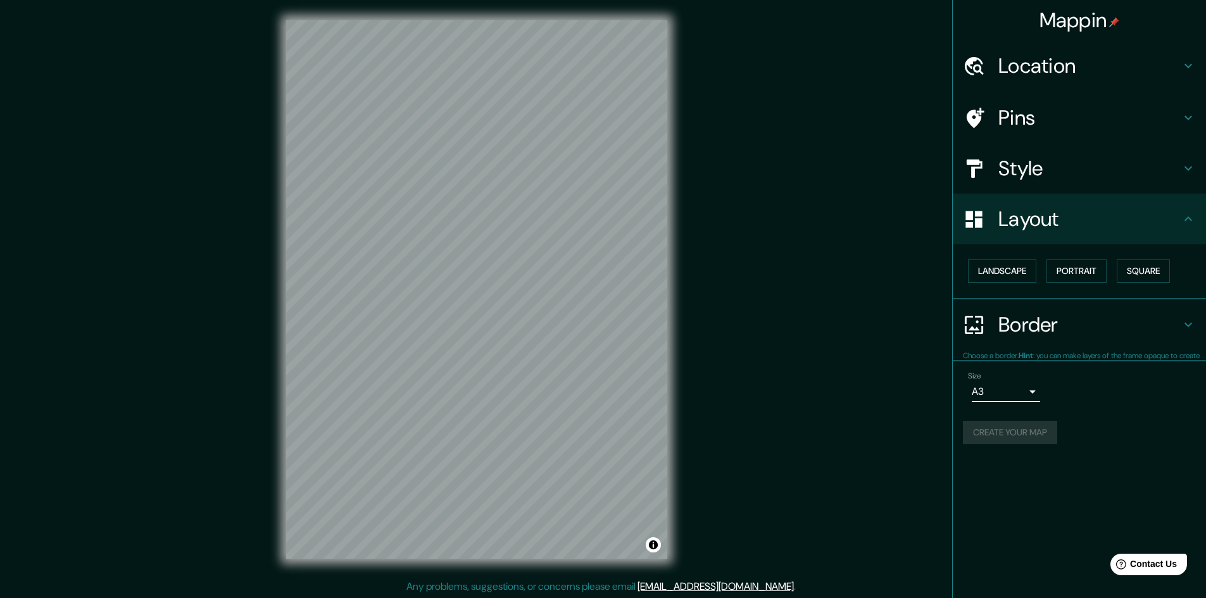
scroll to position [0, 0]
click at [1087, 106] on h4 "Pins" at bounding box center [1089, 117] width 182 height 25
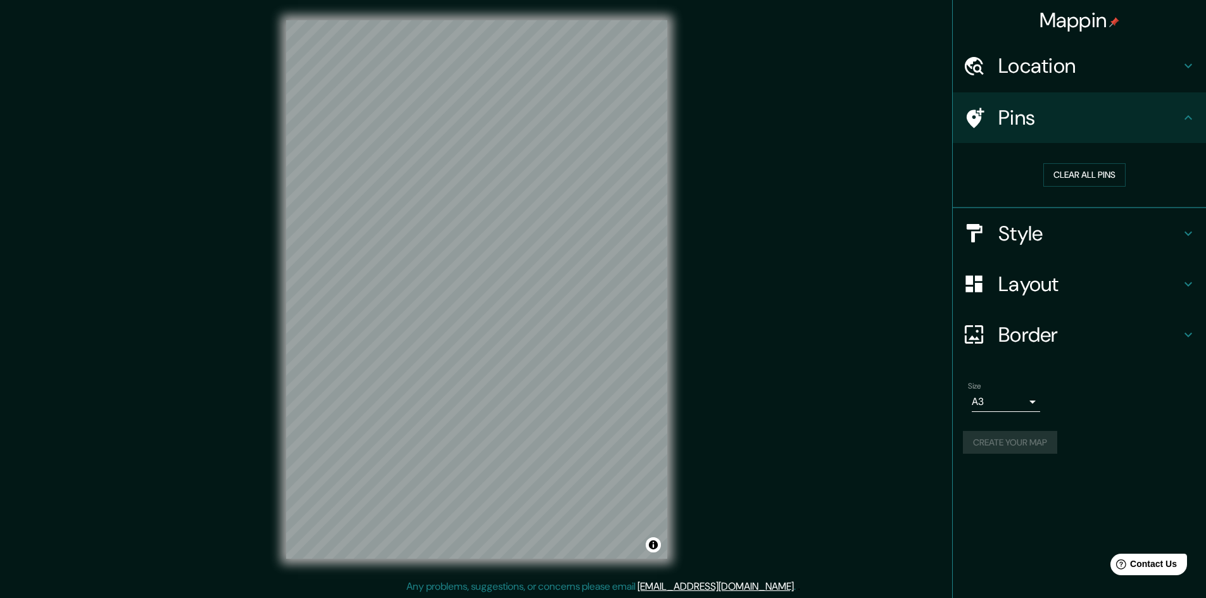
click at [1087, 64] on h4 "Location" at bounding box center [1089, 65] width 182 height 25
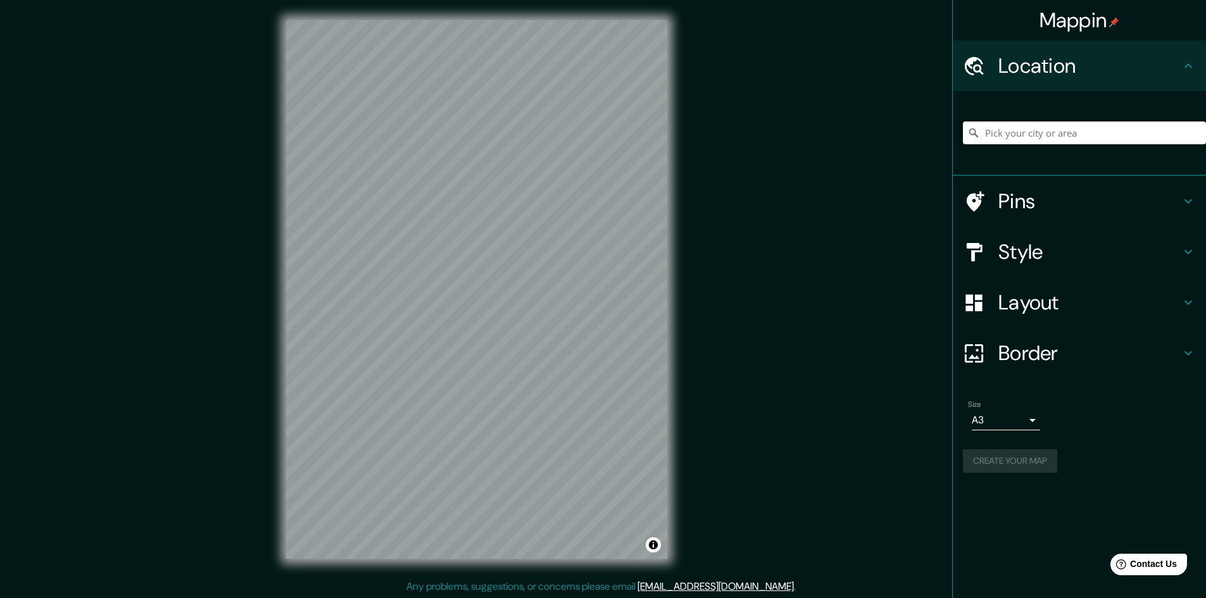
click at [838, 428] on div "Mappin Location Pins Style Layout Border Choose a border. Hint : you can make l…" at bounding box center [603, 299] width 1206 height 599
click at [1041, 339] on div "Border" at bounding box center [1078, 353] width 253 height 51
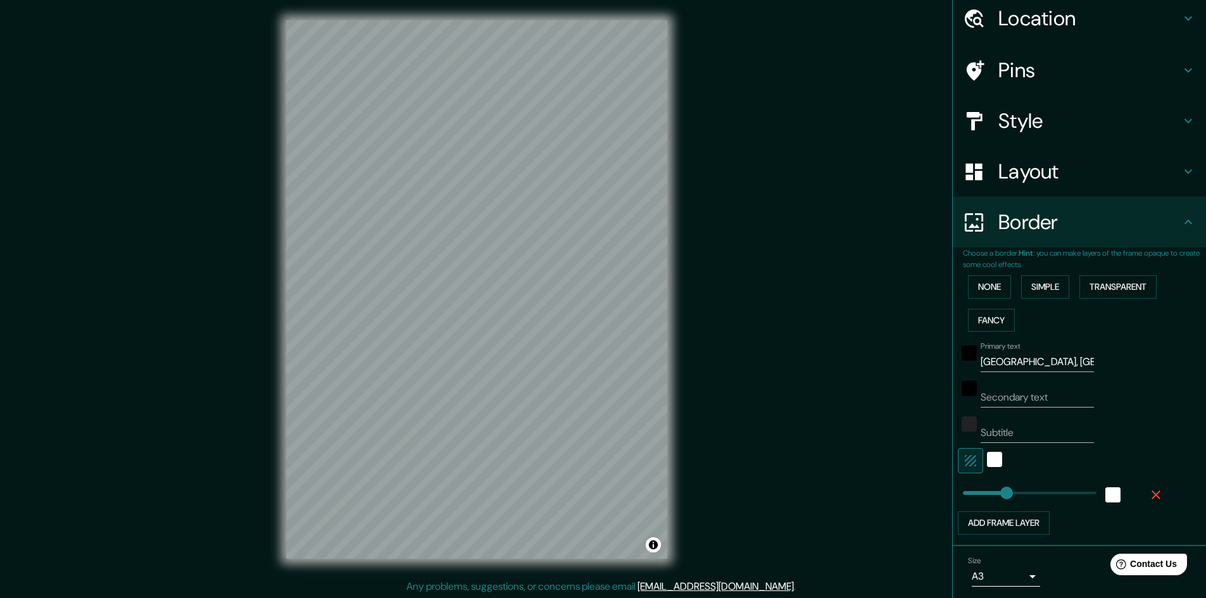
scroll to position [93, 0]
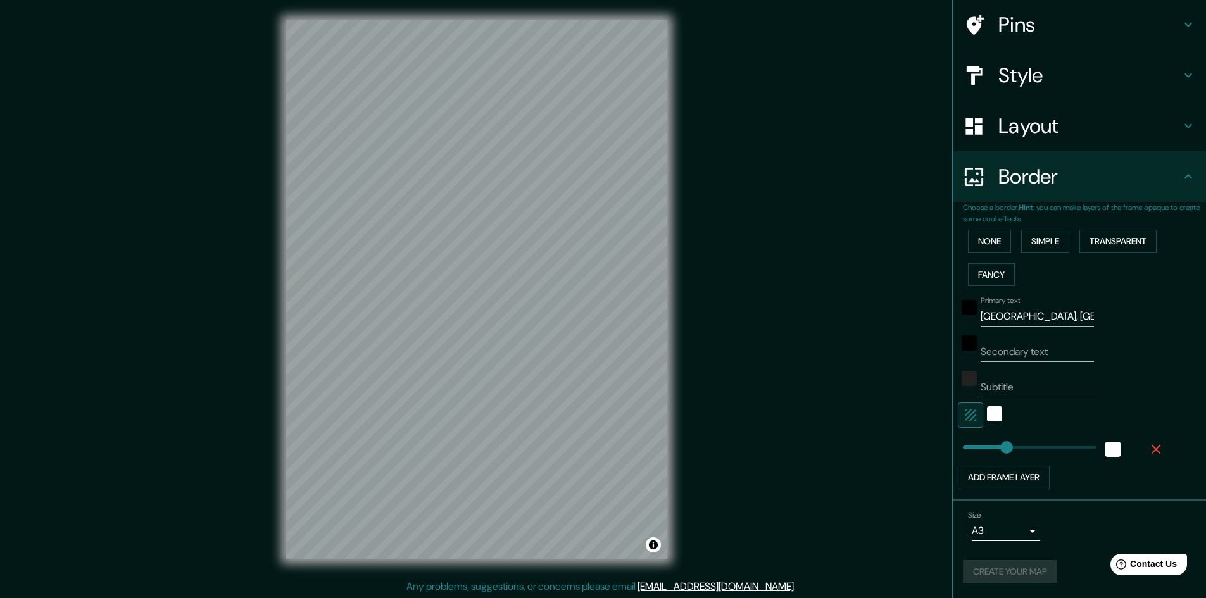
click at [1015, 525] on body "Mappin Location Pins Style Layout Border Choose a border. Hint : you can make l…" at bounding box center [603, 299] width 1206 height 598
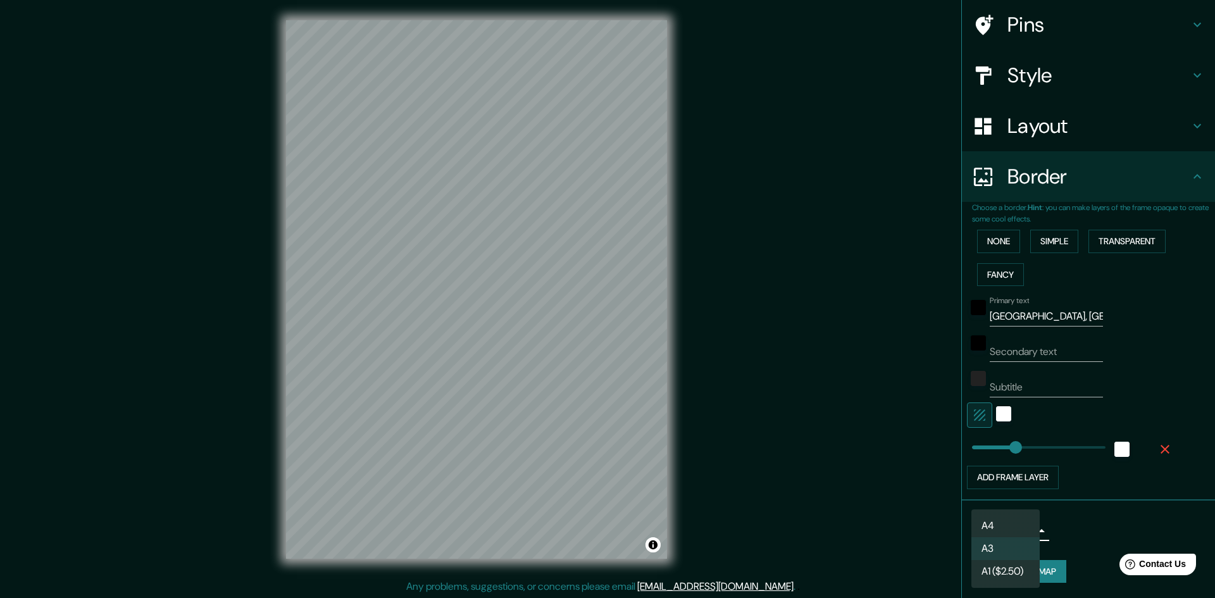
click at [1073, 527] on div at bounding box center [607, 299] width 1215 height 598
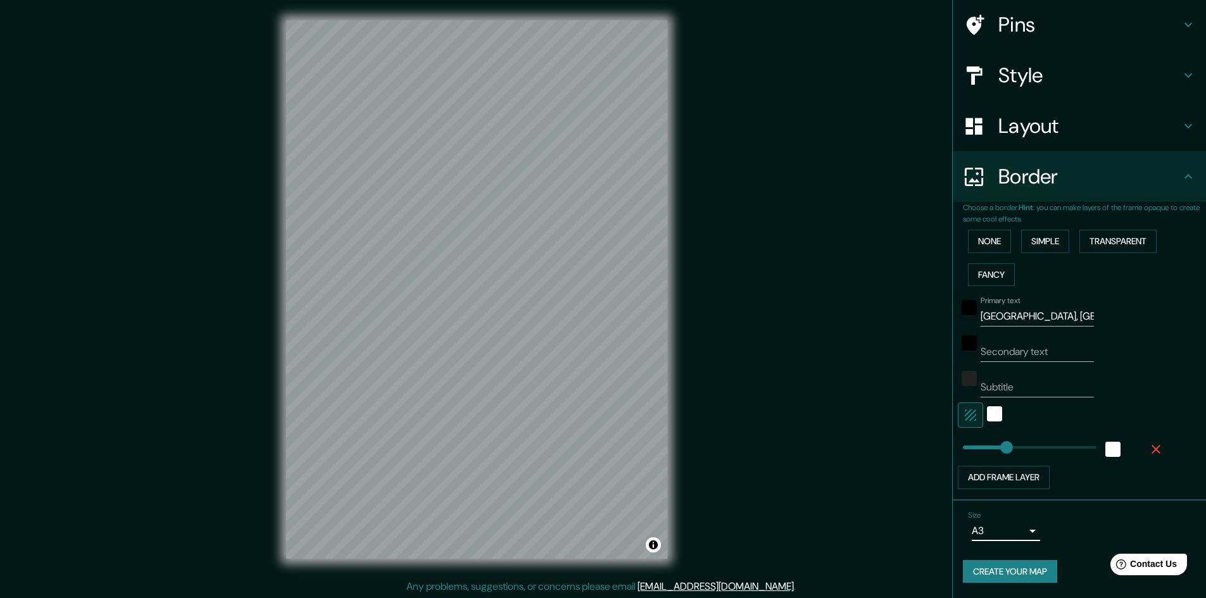
click at [1002, 569] on button "Create your map" at bounding box center [1010, 571] width 94 height 23
